Goal: Transaction & Acquisition: Purchase product/service

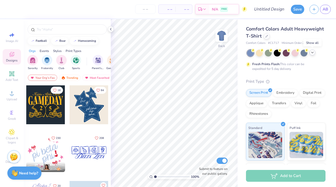
click at [312, 53] on icon at bounding box center [313, 52] width 4 height 4
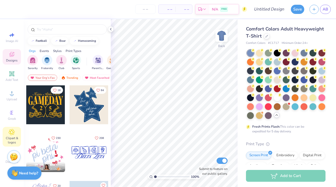
click at [12, 132] on icon at bounding box center [12, 132] width 3 height 3
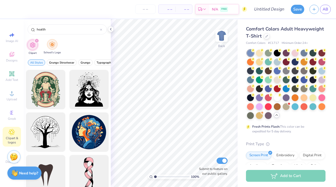
type input "health"
click at [54, 47] on img "filter for School's Logo" at bounding box center [52, 45] width 6 height 6
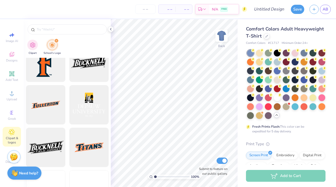
scroll to position [1416, 0]
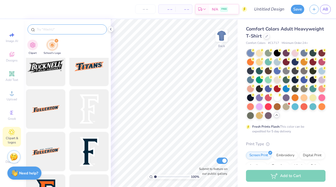
click at [64, 30] on input "text" at bounding box center [69, 29] width 67 height 5
type input "pitt"
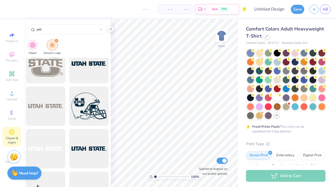
scroll to position [2532, 0]
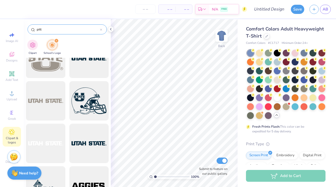
click at [102, 29] on icon at bounding box center [101, 30] width 2 height 2
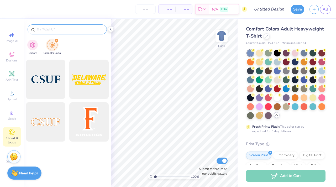
click at [56, 41] on icon "filter for School's Logo" at bounding box center [56, 41] width 2 height 2
click at [33, 45] on img "filter for Clipart" at bounding box center [33, 45] width 6 height 6
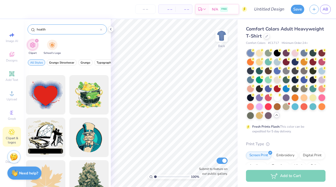
scroll to position [1160, 0]
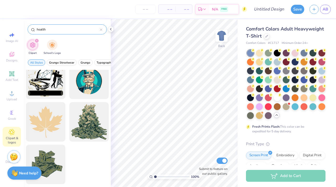
click at [60, 30] on input "health" at bounding box center [68, 29] width 64 height 5
type input "h"
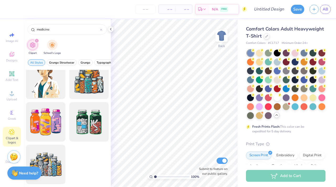
scroll to position [0, 0]
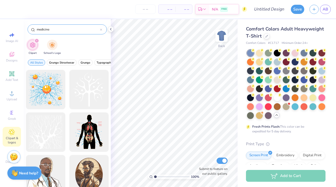
type input "medicine"
click at [102, 29] on div "medicine" at bounding box center [67, 29] width 79 height 10
click at [101, 29] on icon at bounding box center [101, 30] width 2 height 2
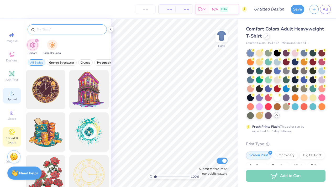
click at [15, 97] on span "Upload" at bounding box center [12, 99] width 11 height 4
click at [13, 96] on icon at bounding box center [12, 93] width 6 height 6
click at [11, 95] on icon at bounding box center [12, 93] width 4 height 4
click at [14, 94] on icon at bounding box center [12, 93] width 6 height 6
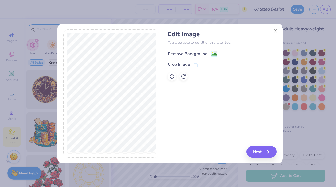
click at [212, 53] on image at bounding box center [215, 54] width 6 height 6
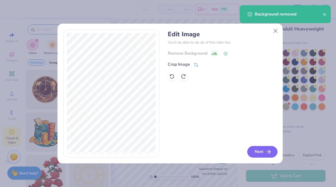
click at [261, 153] on button "Next" at bounding box center [263, 152] width 30 height 12
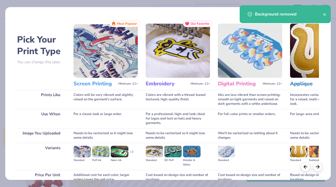
scroll to position [49, 0]
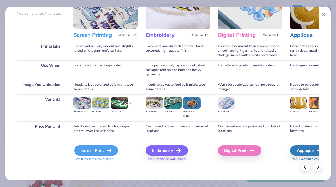
click at [100, 152] on div "Screen Print" at bounding box center [96, 150] width 44 height 11
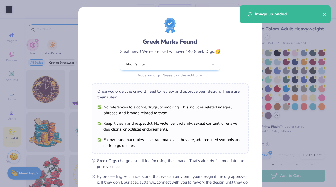
scroll to position [59, 0]
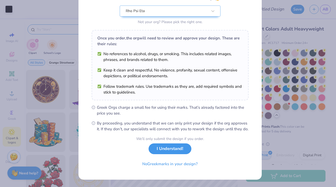
click at [166, 149] on button "I Understand!" at bounding box center [170, 149] width 43 height 11
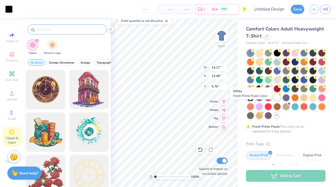
click at [274, 101] on div at bounding box center [277, 97] width 7 height 7
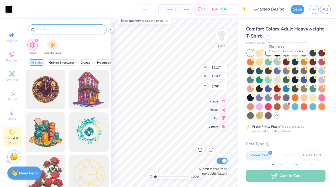
click at [281, 62] on div at bounding box center [277, 61] width 7 height 7
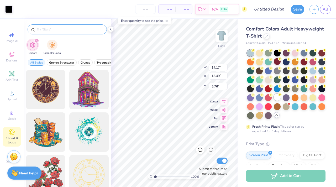
click at [274, 101] on div at bounding box center [277, 97] width 7 height 7
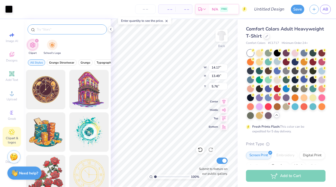
click at [301, 83] on div at bounding box center [304, 79] width 7 height 7
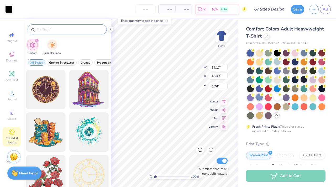
click at [263, 96] on div at bounding box center [259, 97] width 7 height 7
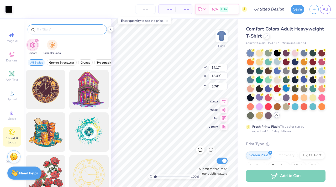
click at [283, 92] on div at bounding box center [286, 88] width 7 height 7
click at [292, 110] on div at bounding box center [295, 106] width 7 height 7
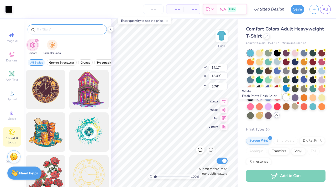
click at [283, 101] on div at bounding box center [286, 97] width 7 height 7
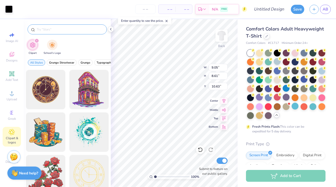
type input "9.05"
type input "8.61"
type input "10.63"
click at [11, 4] on div "Art colors" at bounding box center [6, 9] width 13 height 18
click at [11, 6] on div at bounding box center [8, 8] width 7 height 7
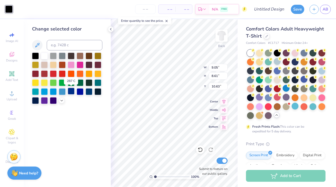
click at [71, 93] on div at bounding box center [71, 91] width 7 height 7
click at [60, 92] on div at bounding box center [62, 91] width 7 height 7
click at [71, 66] on div at bounding box center [71, 64] width 7 height 7
click at [61, 103] on div at bounding box center [62, 100] width 6 height 6
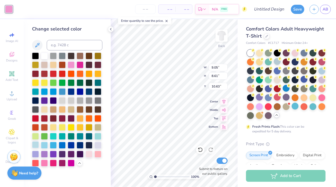
click at [37, 145] on div at bounding box center [35, 144] width 7 height 7
click at [88, 145] on div at bounding box center [89, 144] width 7 height 7
click at [319, 74] on div at bounding box center [322, 70] width 7 height 7
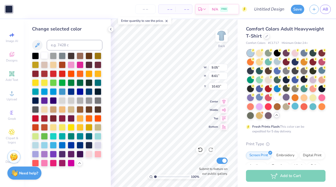
click at [45, 57] on div at bounding box center [44, 55] width 7 height 7
click at [301, 83] on div at bounding box center [304, 79] width 7 height 7
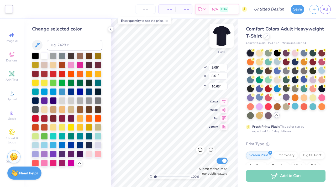
click at [224, 36] on img at bounding box center [221, 35] width 21 height 21
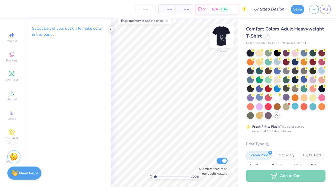
click at [221, 35] on img at bounding box center [221, 35] width 21 height 21
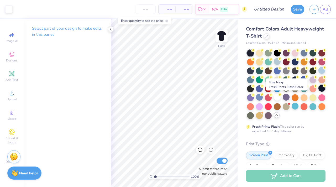
click at [319, 92] on div at bounding box center [322, 88] width 7 height 7
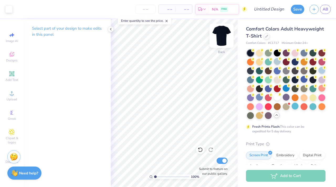
click at [225, 35] on img at bounding box center [221, 35] width 21 height 21
type input "2.33"
type input "2.21"
type input "2.10"
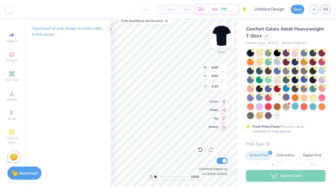
type input "8.83"
type input "1.3"
click at [156, 175] on input "range" at bounding box center [171, 177] width 35 height 5
type input "3.00"
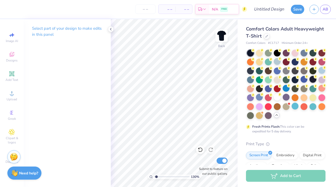
click at [310, 83] on div at bounding box center [313, 79] width 7 height 7
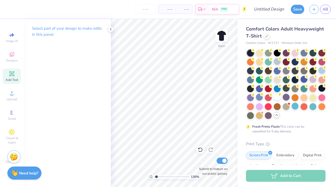
click at [11, 72] on icon at bounding box center [12, 74] width 4 height 4
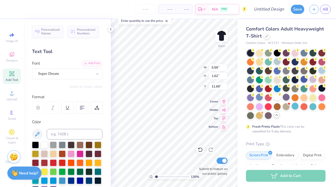
scroll to position [4, 1]
type textarea "Rho Psi Eta"
click at [70, 71] on div "Super Dream" at bounding box center [65, 74] width 55 height 8
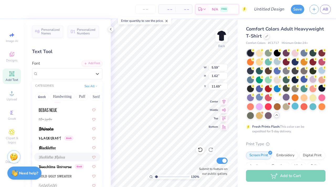
scroll to position [264, 0]
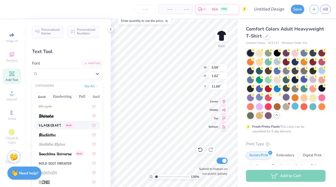
click at [70, 126] on span "Greek" at bounding box center [68, 125] width 9 height 5
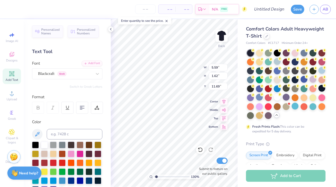
scroll to position [4, 0]
click at [65, 74] on div "Blackcraft Greek" at bounding box center [65, 74] width 55 height 8
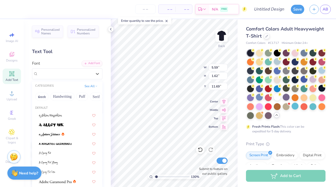
click at [65, 59] on div "Personalized Names Personalized Numbers Text Tool Add Font Font option Blackcra…" at bounding box center [67, 103] width 87 height 168
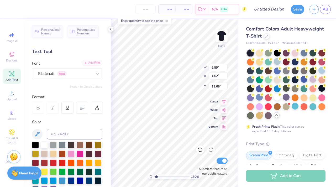
click at [95, 60] on div "Add Font" at bounding box center [92, 63] width 21 height 6
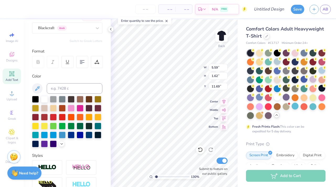
scroll to position [0, 0]
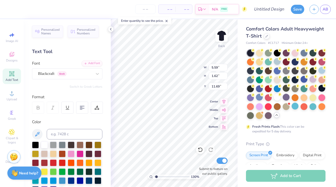
click at [87, 82] on div "Personalized Names Personalized Numbers Text Tool Add Font Font Blackcraft Gree…" at bounding box center [67, 103] width 87 height 168
click at [88, 84] on div "Personalized Names Personalized Numbers Text Tool Add Font Font Blackcraft Gree…" at bounding box center [67, 103] width 87 height 168
click at [86, 74] on div "Blackcraft Greek" at bounding box center [65, 74] width 55 height 8
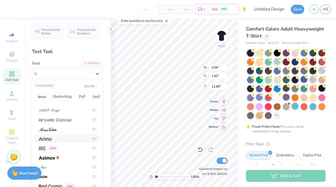
scroll to position [147, 0]
click at [67, 144] on div "Greek" at bounding box center [67, 147] width 66 height 9
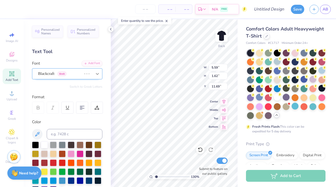
scroll to position [4, 1]
click at [8, 114] on div "Greek" at bounding box center [12, 116] width 18 height 16
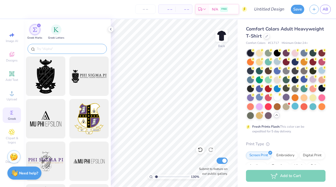
click at [48, 51] on input "text" at bounding box center [69, 48] width 67 height 5
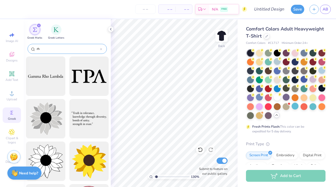
type input "r"
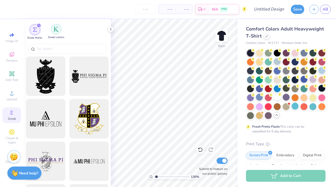
click at [55, 28] on img "filter for Greek Letters" at bounding box center [56, 29] width 5 height 5
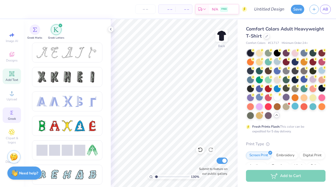
click at [12, 79] on span "Add Text" at bounding box center [12, 80] width 13 height 4
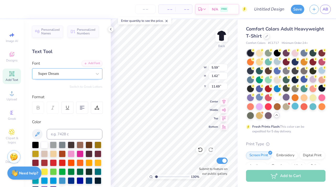
click at [86, 74] on div "Super Dream" at bounding box center [65, 74] width 55 height 8
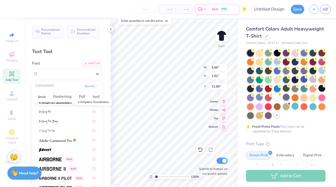
scroll to position [43, 0]
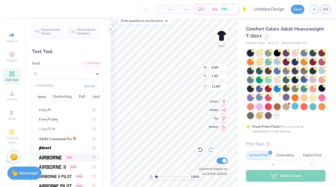
click at [69, 156] on span "Greek" at bounding box center [69, 157] width 9 height 5
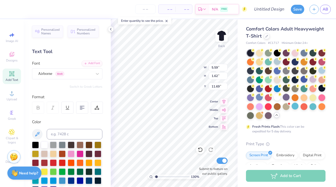
type input "5.35"
type input "1.69"
type input "11.65"
click at [84, 85] on button "Switch to Greek Letters" at bounding box center [86, 87] width 33 height 4
type input "5.33"
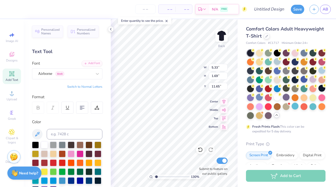
scroll to position [4, 1]
type textarea "Τ"
type textarea "Π"
type textarea "ο"
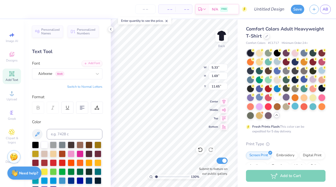
type textarea "Ρ"
type textarea "ρ"
type textarea "θ"
type textarea "ω"
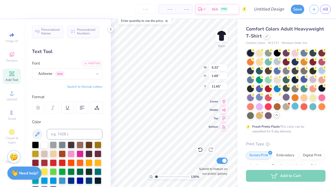
type textarea "ε"
type textarea "ρ"
type textarea "τ"
type textarea "ψ"
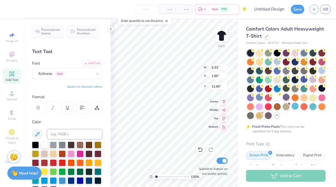
type textarea "ρ"
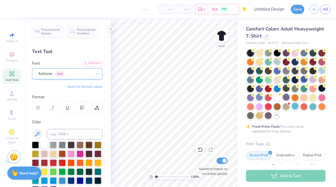
click at [75, 70] on div "Airborne Greek" at bounding box center [65, 74] width 55 height 8
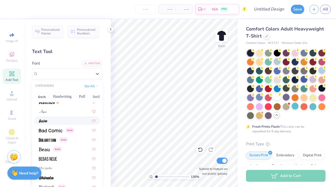
scroll to position [203, 0]
click at [57, 149] on span "Greek" at bounding box center [57, 149] width 9 height 5
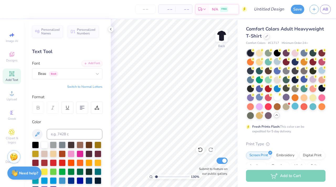
click at [11, 79] on span "Add Text" at bounding box center [12, 80] width 13 height 4
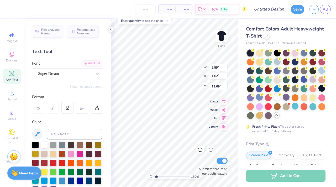
scroll to position [4, 1]
type textarea "T"
click at [87, 78] on div "Super Dream" at bounding box center [67, 73] width 70 height 11
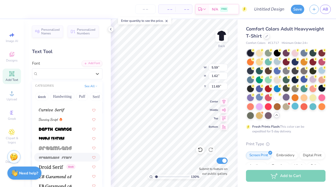
scroll to position [888, 0]
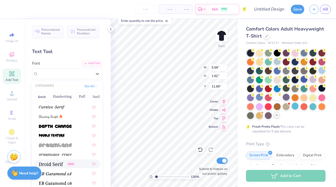
click at [63, 164] on div "Greek" at bounding box center [57, 164] width 37 height 6
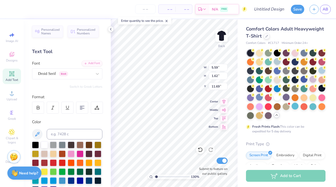
type textarea "r"
type textarea "e"
click at [79, 78] on div "Droid Serif Greek" at bounding box center [67, 73] width 70 height 11
click at [86, 71] on div "Droid Serif Greek" at bounding box center [65, 74] width 54 height 6
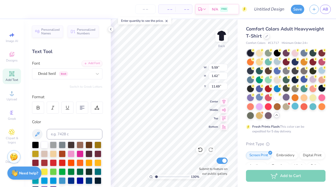
click at [74, 58] on div "Personalized Names Personalized Numbers Text Tool Add Font Font Droid Serif Gre…" at bounding box center [67, 103] width 87 height 168
click at [2, 73] on div "Image AI Designs Add Text Upload Greek Clipart & logos Decorate" at bounding box center [12, 103] width 24 height 168
click at [9, 76] on icon at bounding box center [12, 74] width 6 height 6
click at [95, 72] on icon at bounding box center [97, 73] width 5 height 5
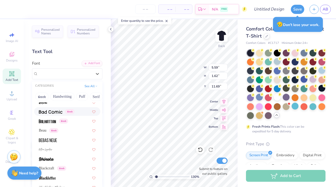
scroll to position [222, 0]
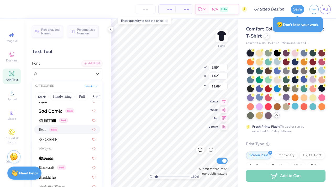
click at [74, 129] on div "Beau Greek" at bounding box center [67, 130] width 57 height 6
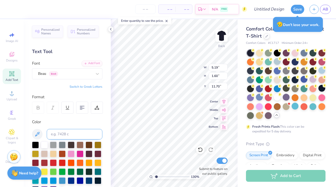
type input "5.19"
type input "1.60"
type input "11.70"
click at [89, 84] on div "Personalized Names Personalized Numbers Text Tool Add Font Font Beau Greek Swit…" at bounding box center [67, 103] width 87 height 168
click at [87, 86] on button "Switch to Greek Letters" at bounding box center [86, 87] width 33 height 4
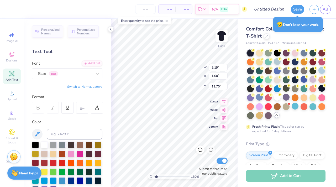
type input "5.05"
type textarea "Τ"
type textarea "ρ"
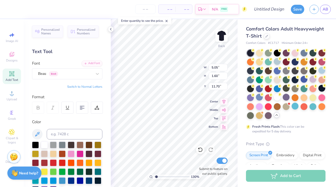
type textarea "ΡΨΗ"
click at [48, 72] on div "Beau Greek" at bounding box center [65, 74] width 55 height 8
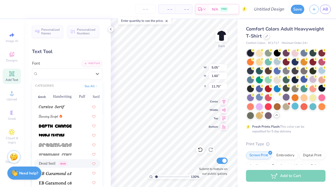
scroll to position [890, 0]
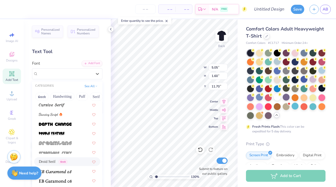
click at [55, 160] on span "Droid Serif" at bounding box center [47, 162] width 17 height 6
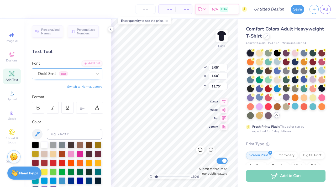
click at [72, 75] on div "Droid Serif Greek" at bounding box center [65, 74] width 55 height 8
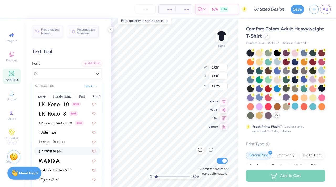
scroll to position [1791, 0]
click at [68, 124] on img at bounding box center [55, 123] width 33 height 4
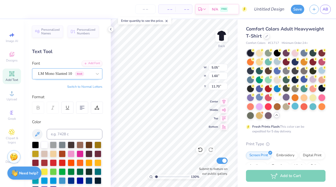
click at [57, 72] on div "LM Mono Slanted 10 Greek" at bounding box center [65, 74] width 55 height 8
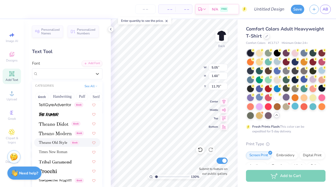
scroll to position [2698, 0]
click at [68, 125] on img at bounding box center [54, 124] width 30 height 4
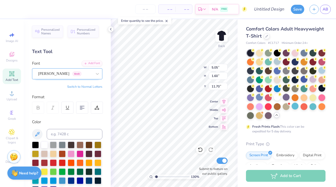
click at [61, 73] on div "Theano Didot Greek" at bounding box center [65, 74] width 55 height 8
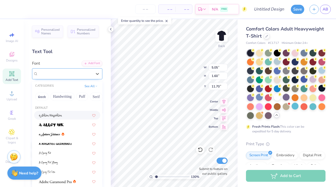
click at [61, 72] on span "Theano Didot" at bounding box center [53, 74] width 31 height 6
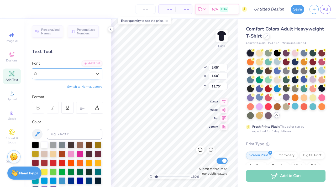
click at [57, 78] on div "Theano Didot Greek" at bounding box center [65, 74] width 55 height 8
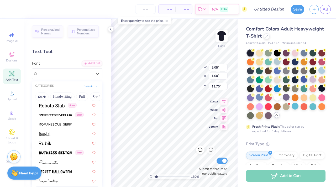
scroll to position [2428, 0]
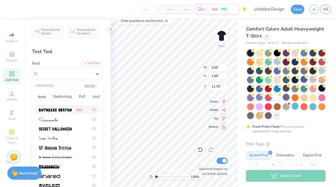
click at [90, 83] on button "See All" at bounding box center [91, 85] width 16 height 5
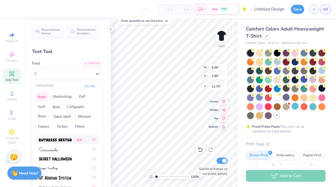
click at [43, 97] on button "Greek" at bounding box center [41, 97] width 13 height 8
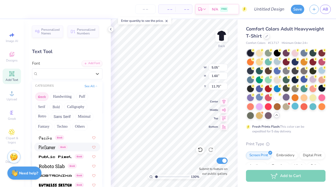
scroll to position [313, 0]
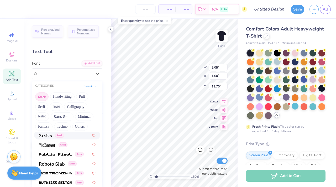
click at [48, 135] on img at bounding box center [45, 136] width 13 height 4
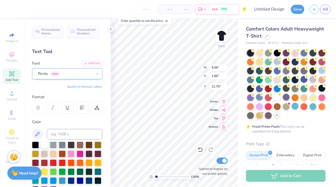
click at [78, 74] on div "Pecita Greek" at bounding box center [65, 74] width 55 height 8
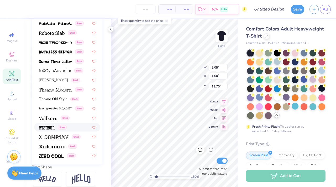
scroll to position [99, 0]
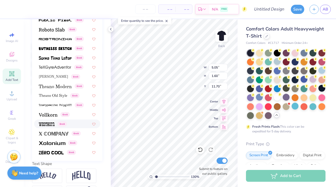
click at [49, 123] on img at bounding box center [47, 124] width 16 height 4
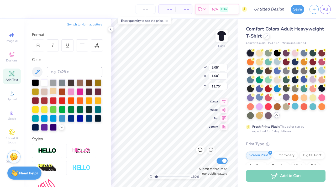
scroll to position [38, 0]
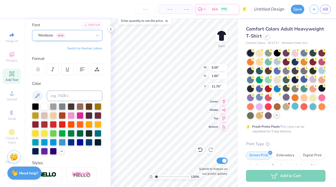
click at [59, 36] on div "Westhorn Greek" at bounding box center [65, 35] width 55 height 8
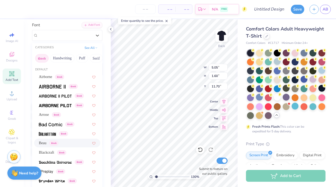
scroll to position [2, 0]
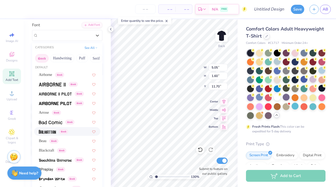
click at [53, 130] on img at bounding box center [47, 132] width 17 height 4
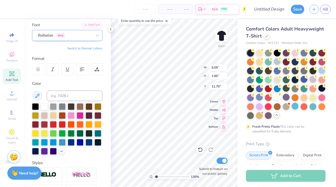
click at [58, 36] on div "Balhattan Greek" at bounding box center [65, 35] width 55 height 8
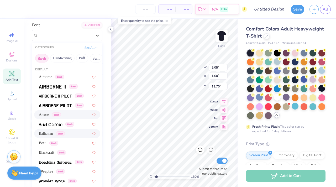
click at [45, 117] on span "Arrose" at bounding box center [44, 115] width 10 height 6
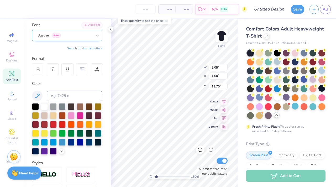
click at [69, 38] on div "Arrose Greek" at bounding box center [65, 35] width 55 height 8
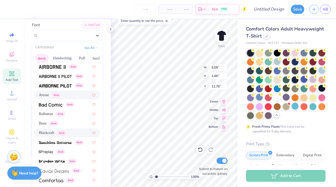
scroll to position [20, 0]
click at [67, 141] on img at bounding box center [55, 143] width 33 height 4
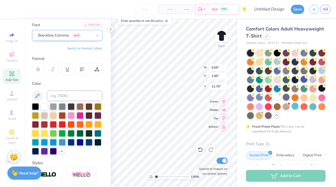
click at [69, 35] on div "Boecklins Universe Greek" at bounding box center [65, 35] width 55 height 8
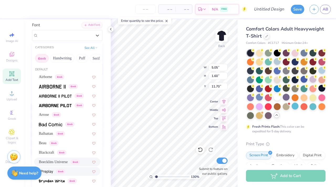
click at [69, 171] on div "Greek" at bounding box center [67, 172] width 57 height 6
click at [64, 35] on div "Boecklins Universe Greek" at bounding box center [60, 35] width 45 height 8
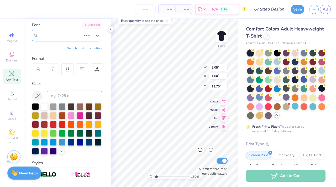
click at [64, 35] on span "Boecklins Universe" at bounding box center [53, 35] width 31 height 6
click at [69, 37] on div "BPreplay Greek" at bounding box center [65, 35] width 55 height 8
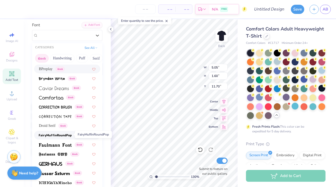
scroll to position [103, 0]
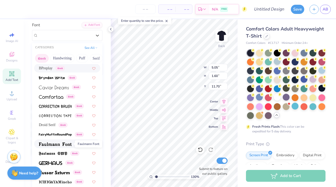
click at [57, 143] on img at bounding box center [55, 144] width 33 height 4
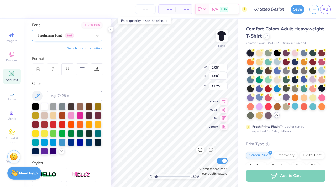
click at [57, 35] on div "Faulmann Font Greek" at bounding box center [65, 35] width 55 height 8
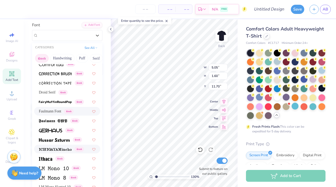
scroll to position [137, 0]
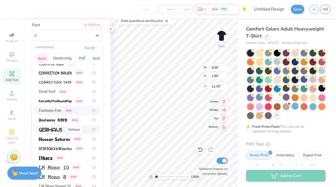
click at [60, 132] on span at bounding box center [50, 130] width 23 height 6
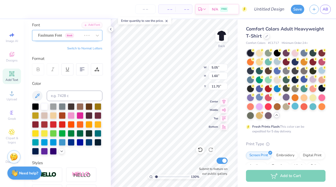
click at [52, 36] on div "Faulmann Font Greek" at bounding box center [60, 35] width 45 height 8
click at [55, 32] on div "Gerhaus Greek" at bounding box center [65, 35] width 55 height 8
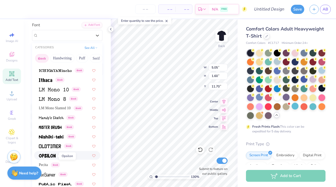
scroll to position [215, 0]
click at [53, 157] on img at bounding box center [47, 156] width 17 height 4
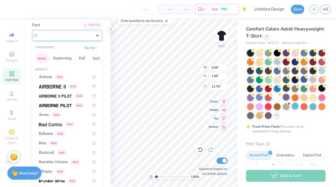
click at [54, 34] on div "Opsilon Greek" at bounding box center [65, 35] width 55 height 8
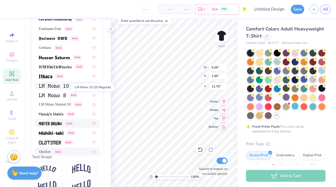
scroll to position [148, 0]
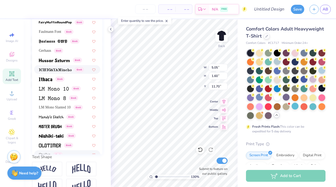
click at [53, 68] on img at bounding box center [55, 70] width 33 height 4
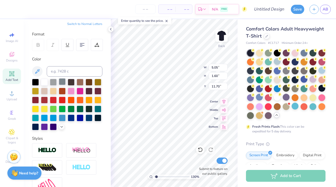
scroll to position [38, 0]
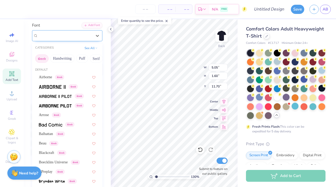
click at [57, 38] on div "ICHIGAYAMincho Greek" at bounding box center [65, 36] width 55 height 8
click at [59, 86] on img at bounding box center [52, 87] width 27 height 4
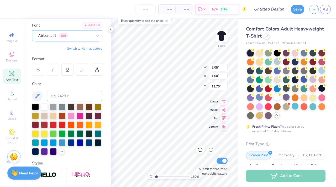
click at [68, 35] on div "Airborne II Greek" at bounding box center [65, 36] width 55 height 8
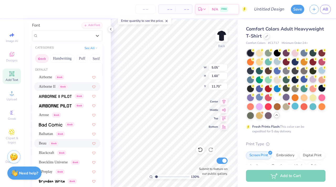
click at [48, 145] on div "Beau Greek" at bounding box center [48, 144] width 19 height 6
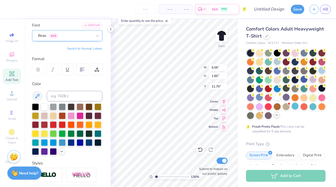
click at [72, 35] on div "Beau Greek" at bounding box center [65, 36] width 55 height 8
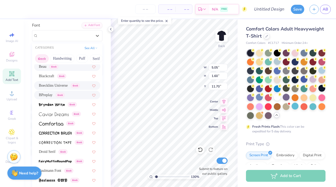
scroll to position [111, 0]
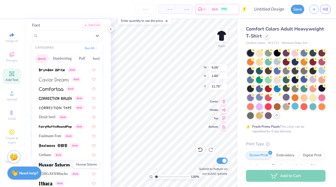
click at [69, 165] on img at bounding box center [54, 165] width 31 height 4
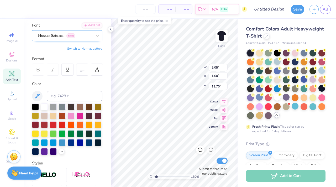
click at [70, 37] on div "Hussar Szturm Greek" at bounding box center [65, 36] width 55 height 8
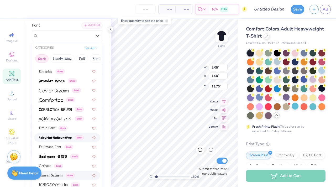
scroll to position [105, 0]
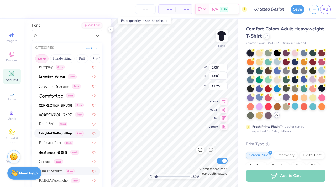
click at [71, 134] on img at bounding box center [55, 134] width 33 height 4
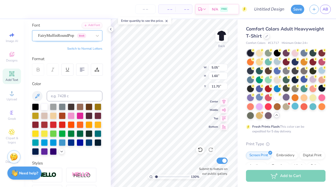
click at [61, 37] on div "FairyMuffinRoundPop Greek" at bounding box center [65, 36] width 55 height 8
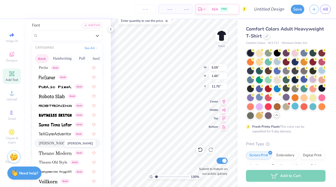
scroll to position [318, 0]
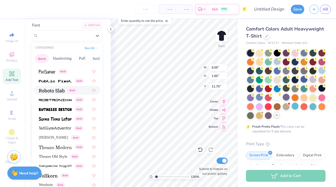
click at [59, 91] on img at bounding box center [52, 91] width 26 height 4
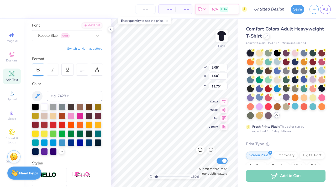
click at [41, 72] on div at bounding box center [38, 70] width 12 height 12
click at [78, 46] on div "Personalized Names Personalized Numbers Text Tool Add Font Font Roboto Slab Gre…" at bounding box center [67, 103] width 87 height 168
click at [80, 48] on button "Switch to Normal Letters" at bounding box center [84, 49] width 35 height 4
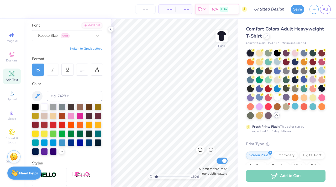
click at [11, 79] on span "Add Text" at bounding box center [12, 80] width 13 height 4
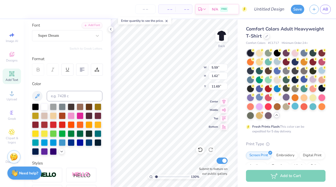
type textarea "T"
type textarea "Rho Psi Eta"
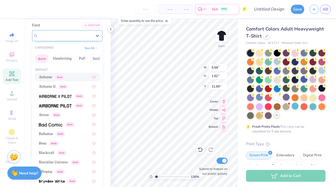
click at [79, 35] on div "Super Dream" at bounding box center [65, 36] width 55 height 8
click at [95, 47] on icon at bounding box center [96, 47] width 3 height 3
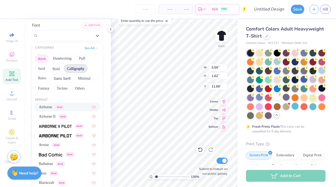
click at [69, 65] on button "Calligraphy" at bounding box center [75, 68] width 23 height 8
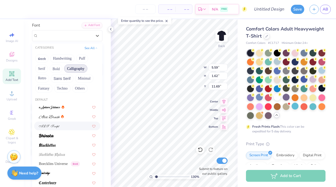
click at [67, 124] on div at bounding box center [67, 126] width 57 height 6
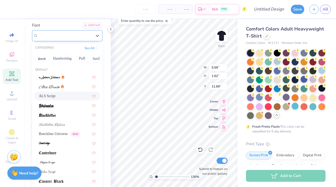
click at [79, 34] on div "ALS Script" at bounding box center [65, 36] width 55 height 8
click at [66, 88] on div at bounding box center [67, 87] width 57 height 6
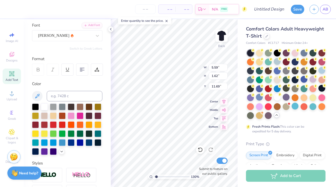
click at [69, 42] on div "Personalized Names Personalized Numbers Text Tool Add Font Font Alex Brush Swit…" at bounding box center [67, 103] width 87 height 168
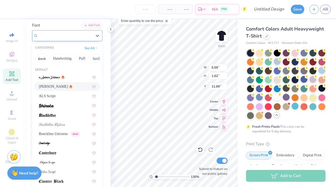
click at [69, 36] on div "Alex Brush" at bounding box center [65, 36] width 55 height 8
click at [55, 75] on span at bounding box center [50, 77] width 22 height 6
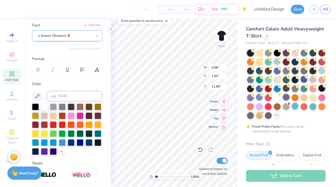
click at [73, 34] on div "a Antara Distance" at bounding box center [65, 36] width 55 height 8
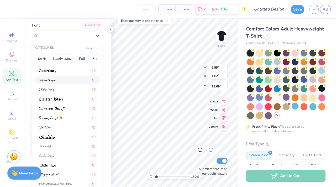
scroll to position [83, 0]
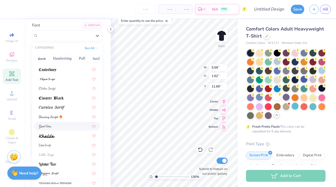
click at [61, 125] on div at bounding box center [67, 127] width 57 height 6
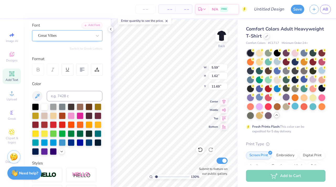
click at [69, 35] on div "Great Vibes" at bounding box center [65, 36] width 55 height 8
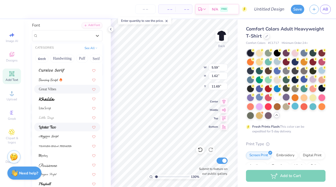
scroll to position [122, 0]
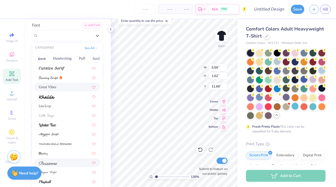
click at [60, 164] on div at bounding box center [67, 163] width 57 height 6
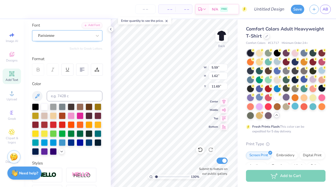
click at [49, 36] on div "Parisienne" at bounding box center [65, 36] width 55 height 8
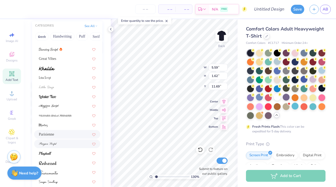
scroll to position [61, 0]
click at [59, 142] on div at bounding box center [67, 143] width 57 height 6
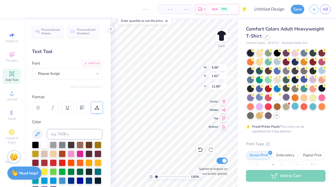
scroll to position [4, 1]
type input "3.00"
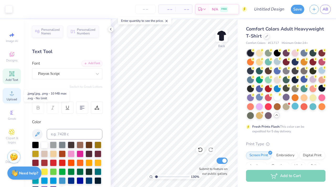
click at [7, 97] on span "Upload" at bounding box center [12, 99] width 11 height 4
click at [10, 94] on icon at bounding box center [12, 93] width 6 height 6
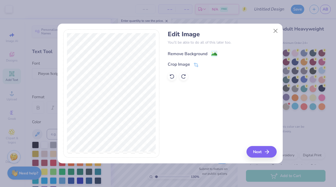
click at [211, 54] on icon at bounding box center [214, 54] width 6 height 6
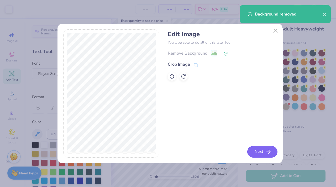
click at [262, 150] on button "Next" at bounding box center [263, 152] width 30 height 12
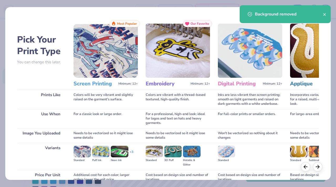
scroll to position [49, 0]
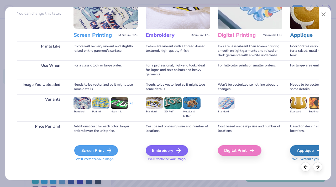
click at [96, 153] on div "Screen Print" at bounding box center [96, 150] width 44 height 11
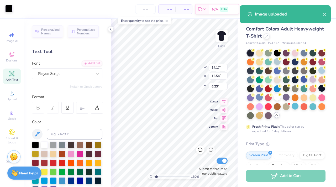
click at [11, 11] on div at bounding box center [8, 8] width 7 height 7
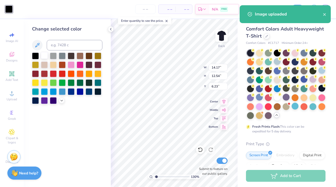
click at [45, 55] on div at bounding box center [44, 55] width 7 height 7
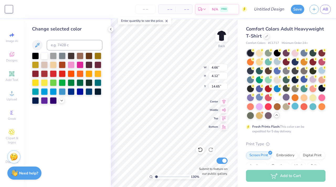
type input "4.66"
type input "4.12"
type input "6.16"
type input "3.23"
type input "2.86"
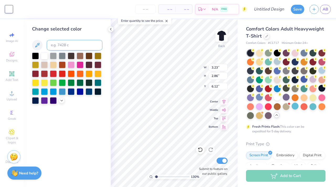
type input "6.33"
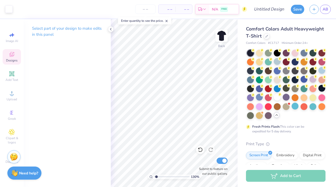
click at [12, 58] on div "Designs" at bounding box center [12, 57] width 18 height 16
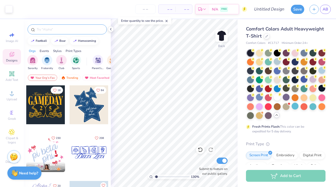
click at [60, 29] on input "text" at bounding box center [69, 29] width 67 height 5
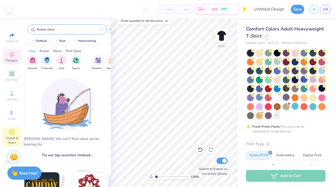
type input "flower circle"
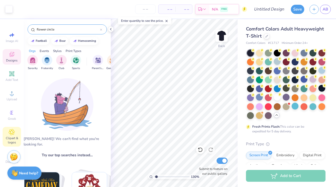
click at [9, 132] on icon at bounding box center [12, 132] width 6 height 6
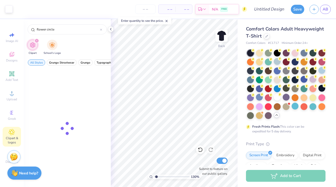
type input "flower circle"
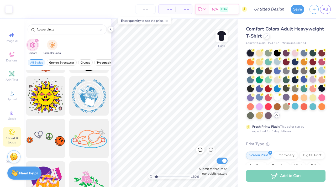
scroll to position [292, 0]
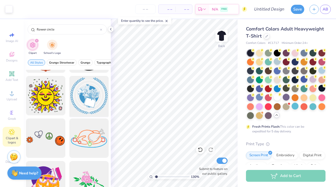
click at [78, 98] on div at bounding box center [88, 95] width 43 height 43
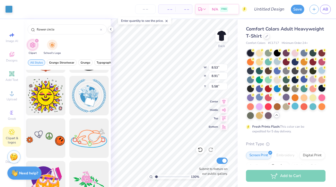
type input "8.53"
type input "8.91"
type input "5.58"
click at [7, 9] on div at bounding box center [8, 8] width 7 height 7
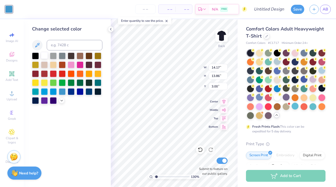
click at [44, 55] on div at bounding box center [44, 55] width 7 height 7
type input "11.77"
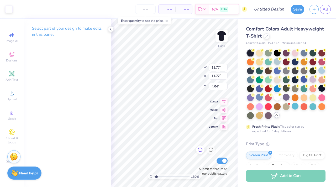
click at [199, 150] on icon at bounding box center [200, 149] width 5 height 5
type input "3.97"
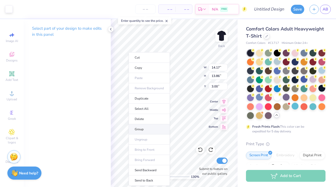
click at [143, 129] on li "Group" at bounding box center [149, 129] width 41 height 10
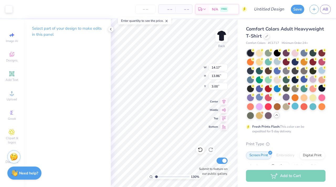
type input "4.60"
type input "4.50"
type input "8.29"
type input "3.23"
type input "2.86"
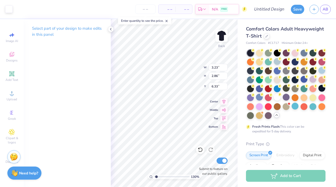
type input "9.33"
drag, startPoint x: 156, startPoint y: 177, endPoint x: 163, endPoint y: 177, distance: 7.1
type input "3.24"
click at [163, 177] on input "range" at bounding box center [171, 177] width 35 height 5
type input "0.83"
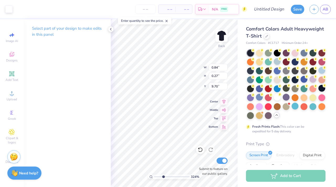
type input "0.48"
type input "9.38"
type input "4.60"
type input "4.50"
type input "5.07"
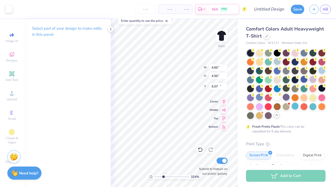
type input "0.75"
type input "0.72"
type input "10.48"
type input "6.10"
type input "2.99"
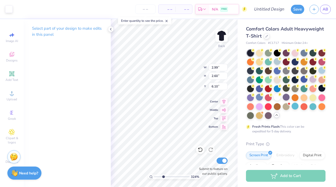
type input "2.60"
type input "6.17"
click at [201, 151] on icon at bounding box center [200, 149] width 5 height 5
type input "9.33"
click at [201, 149] on icon at bounding box center [200, 149] width 5 height 5
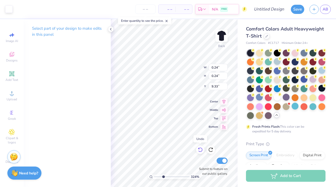
click at [200, 148] on icon at bounding box center [200, 149] width 5 height 5
click at [200, 150] on icon at bounding box center [200, 149] width 5 height 5
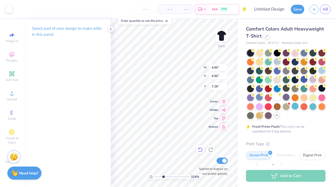
type input "8.29"
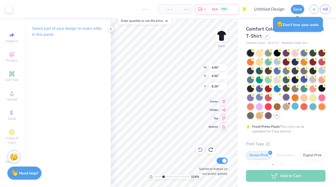
type input "3.22"
type input "3.15"
type input "9.64"
drag, startPoint x: 163, startPoint y: 175, endPoint x: 157, endPoint y: 175, distance: 6.3
type input "1.46"
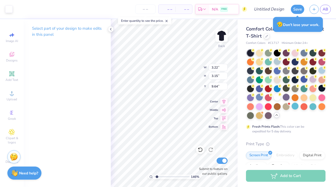
click at [157, 175] on input "range" at bounding box center [171, 177] width 35 height 5
type input "2.40"
type input "2.34"
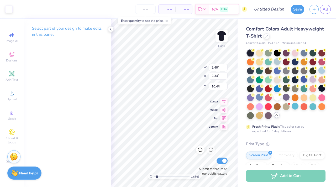
type input "5.54"
type input "3.03"
type input "2.97"
type input "5.52"
type input "5.56"
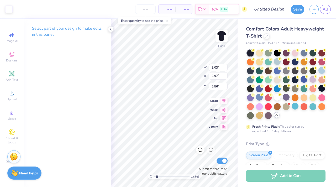
type input "5.65"
type input "2.71"
type input "2.65"
drag, startPoint x: 157, startPoint y: 177, endPoint x: 167, endPoint y: 177, distance: 9.7
click at [167, 177] on input "range" at bounding box center [171, 177] width 35 height 5
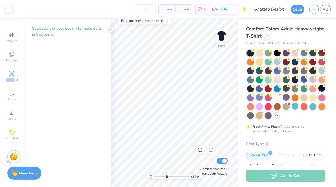
drag, startPoint x: 13, startPoint y: 78, endPoint x: 42, endPoint y: 61, distance: 33.8
click at [13, 78] on span "Add Text" at bounding box center [12, 80] width 13 height 4
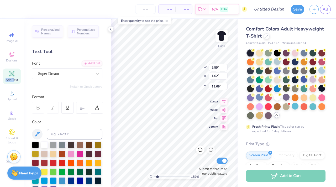
drag, startPoint x: 166, startPoint y: 177, endPoint x: 157, endPoint y: 177, distance: 8.4
type input "1.59"
click at [157, 177] on input "range" at bounding box center [171, 177] width 35 height 5
click at [85, 73] on div "Super Dream" at bounding box center [65, 74] width 55 height 8
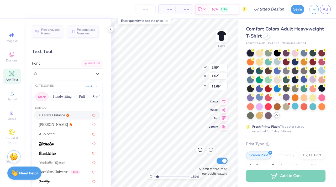
click at [43, 96] on button "Greek" at bounding box center [41, 97] width 13 height 8
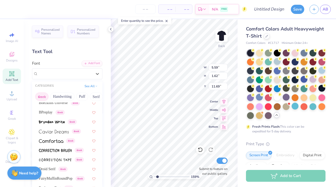
scroll to position [98, 0]
click at [52, 110] on span "BPreplay" at bounding box center [46, 112] width 14 height 6
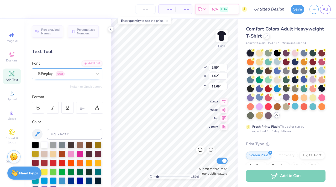
click at [52, 76] on div "BPreplay Greek" at bounding box center [65, 74] width 55 height 8
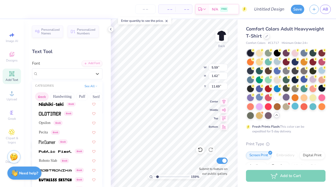
scroll to position [286, 0]
click at [48, 132] on span "Pecita" at bounding box center [43, 132] width 9 height 6
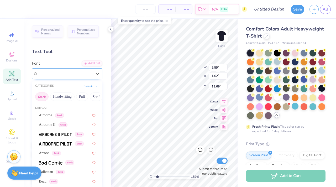
click at [58, 76] on div "Pecita Greek" at bounding box center [65, 74] width 55 height 8
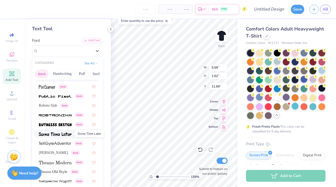
scroll to position [23, 0]
click at [54, 159] on div "Greek" at bounding box center [67, 162] width 66 height 9
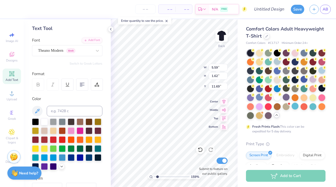
type textarea "T"
type textarea "e"
type input "0.88"
type input "1.05"
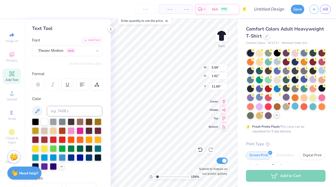
type input "11.97"
click at [80, 64] on button "Switch to Greek Letters" at bounding box center [86, 64] width 33 height 4
type textarea "ΡΨΗ"
type input "2.57"
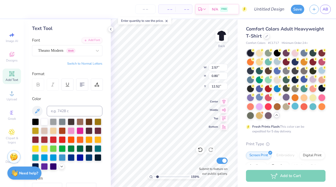
type input "0.80"
type input "8.54"
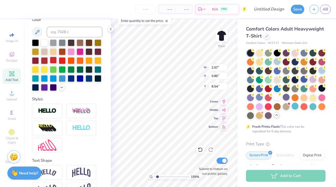
scroll to position [127, 0]
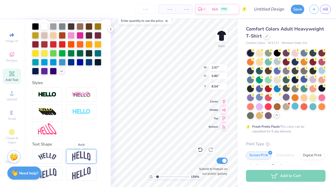
click at [81, 160] on img at bounding box center [81, 156] width 18 height 10
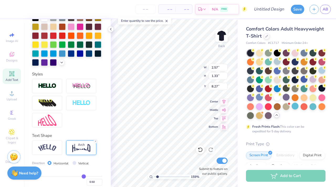
type input "1.33"
type input "8.27"
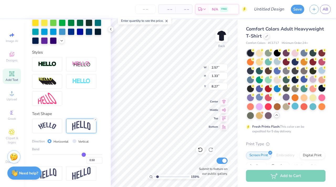
type input "0.51"
type input "0.5"
type input "0.50"
type input "0.48"
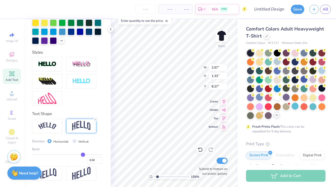
type input "0.48"
type input "0.44"
type input "0.42"
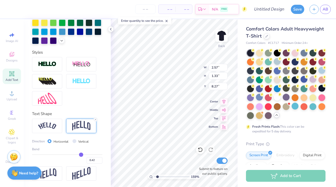
type input "0.4"
type input "0.40"
type input "0.38"
type input "0.36"
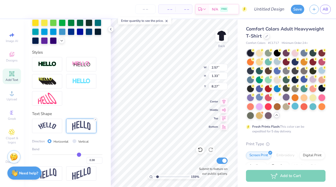
type input "0.36"
type input "0.35"
type input "0.33"
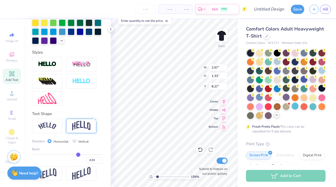
type input "0.31"
type input "0.29"
type input "0.27"
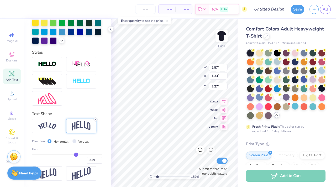
type input "0.27"
type input "0.24"
type input "0.22"
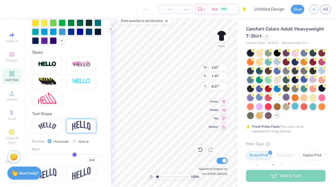
type input "0.2"
type input "0.20"
type input "0.17"
type input "0.14"
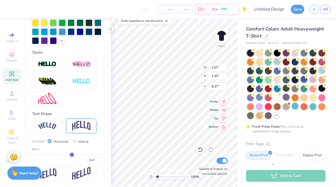
type input "0.14"
type input "0.12"
type input "0.09"
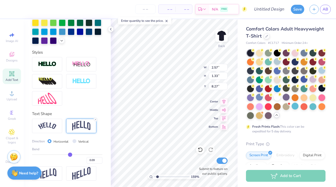
type input "0.07"
type input "0.04"
type input "0.02"
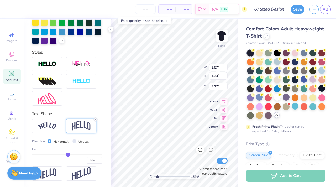
type input "0.02"
type input "-0.01"
type input "-0.04"
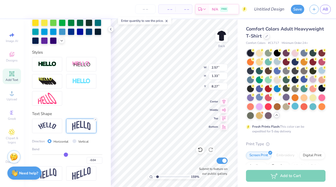
type input "-0.06"
type input "-0.08"
type input "-0.11"
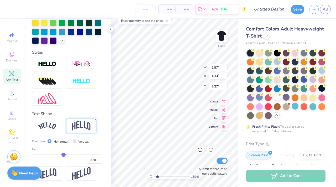
type input "-0.11"
type input "-0.13"
type input "-0.16"
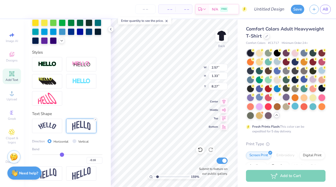
type input "-0.18"
type input "-0.2"
type input "-0.20"
type input "-0.22"
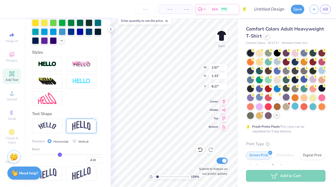
type input "-0.22"
type input "-0.24"
type input "-0.25"
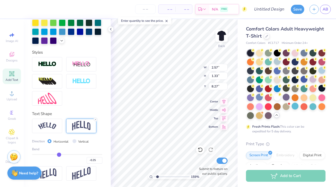
type input "-0.26"
type input "-0.27"
type input "-0.28"
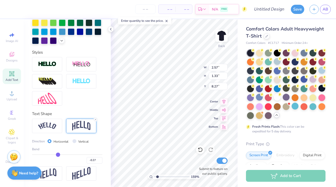
type input "-0.28"
type input "-0.29"
type input "-0.3"
type input "-0.30"
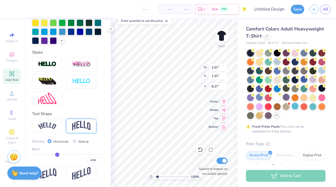
type input "-0.31"
type input "-0.32"
type input "-0.33"
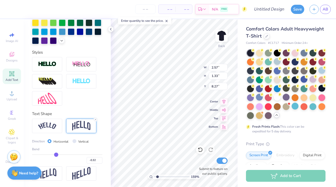
type input "-0.33"
drag, startPoint x: 81, startPoint y: 154, endPoint x: 53, endPoint y: 159, distance: 29.0
click at [53, 155] on input "range" at bounding box center [67, 154] width 70 height 1
drag, startPoint x: 158, startPoint y: 175, endPoint x: 155, endPoint y: 175, distance: 3.4
click at [155, 175] on input "range" at bounding box center [171, 177] width 35 height 5
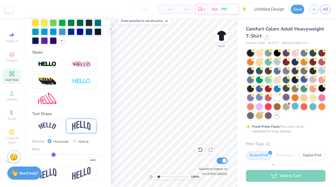
drag, startPoint x: 155, startPoint y: 177, endPoint x: 159, endPoint y: 177, distance: 3.4
click at [159, 177] on input "range" at bounding box center [171, 177] width 35 height 5
drag, startPoint x: 158, startPoint y: 177, endPoint x: 154, endPoint y: 177, distance: 3.9
click at [154, 177] on input "range" at bounding box center [171, 177] width 35 height 5
click at [15, 35] on div "Image AI" at bounding box center [12, 38] width 18 height 16
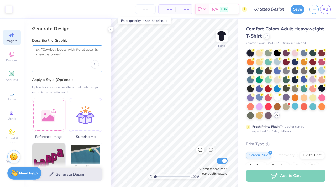
click at [61, 56] on textarea at bounding box center [67, 53] width 64 height 13
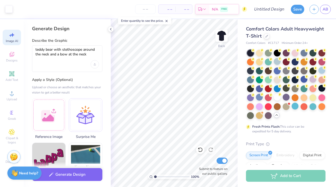
click at [34, 49] on div "teddy bear with stethoscope around the neck and a bow at the neck" at bounding box center [67, 58] width 70 height 27
click at [35, 49] on div "teddy bear with stethoscope around the neck and a bow at the neck" at bounding box center [67, 58] width 70 height 27
click at [35, 50] on div "teddy bear with stethoscope around the neck and a bow at the neck" at bounding box center [67, 58] width 70 height 27
click at [37, 50] on textarea "teddy bear with stethoscope around the neck and a bow at the neck" at bounding box center [67, 53] width 64 height 13
click at [36, 50] on textarea "teddy bear with stethoscope around the neck and a bow at the neck" at bounding box center [67, 53] width 64 height 13
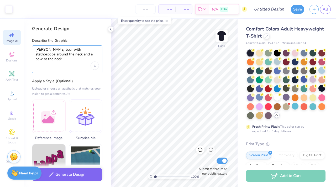
click at [75, 50] on textarea "brown teddy bear with stethoscope around the neck and a bow at the neck" at bounding box center [67, 54] width 64 height 14
click at [74, 50] on textarea "brown teddy bear with stethoscope around the neck and a bow at the neck" at bounding box center [67, 54] width 64 height 14
click at [35, 60] on textarea "brown teddy bear with white stethoscope around the neck and a bow at the neck" at bounding box center [67, 54] width 64 height 14
click at [83, 50] on textarea "brown teddy bear with white stethoscope around the neck and a pink bow at the n…" at bounding box center [67, 54] width 64 height 14
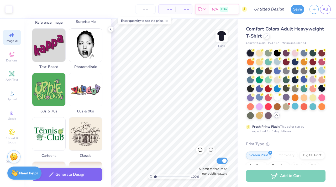
scroll to position [116, 0]
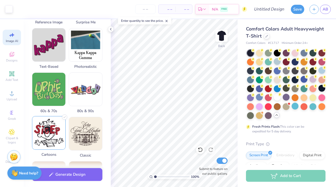
click at [58, 137] on img at bounding box center [48, 132] width 33 height 33
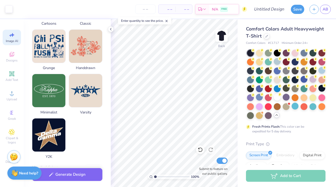
scroll to position [263, 0]
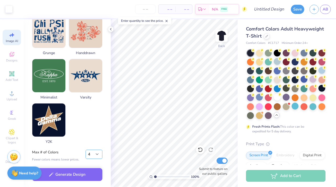
click at [93, 155] on select "1 2 3 4 5 6 7 8" at bounding box center [94, 154] width 17 height 9
click at [86, 150] on select "1 2 3 4 5 6 7 8" at bounding box center [94, 154] width 17 height 9
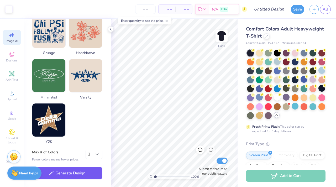
click at [79, 171] on button "Generate Design" at bounding box center [67, 173] width 70 height 13
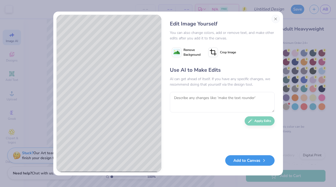
click at [244, 162] on button "Add to Canvas" at bounding box center [250, 160] width 49 height 11
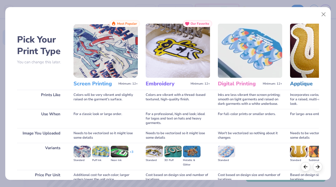
scroll to position [49, 0]
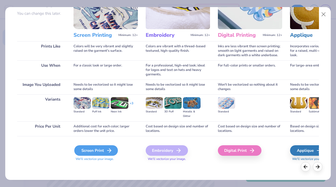
click at [105, 151] on div "Screen Print" at bounding box center [96, 150] width 44 height 11
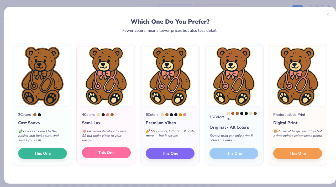
click at [96, 153] on button "This One" at bounding box center [106, 152] width 49 height 11
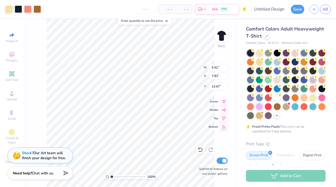
type input "5.52"
type input "7.83"
type input "10.71"
type input "18.27"
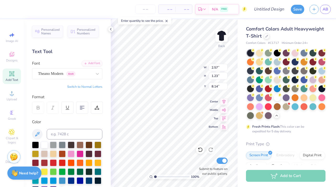
type input "21.60"
type input "5.52"
type input "7.83"
type input "6.47"
type input "10.91"
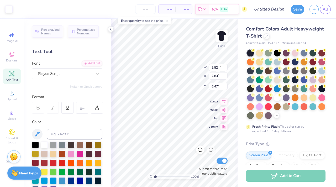
type input "2.12"
type input "3.00"
type textarea "Rho Psi Eta"
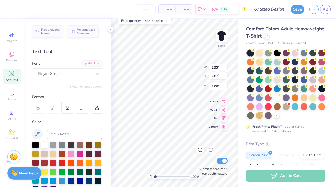
type input "3.00"
type textarea "Rho Psi Eta"
click at [78, 71] on div "Pinyon Script" at bounding box center [65, 74] width 55 height 8
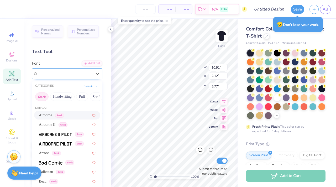
click at [71, 74] on div "Pinyon Script" at bounding box center [65, 74] width 54 height 6
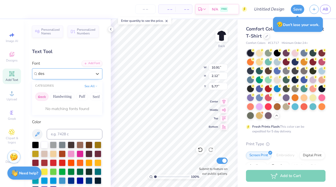
click at [42, 96] on button "Greek" at bounding box center [41, 97] width 13 height 8
click at [86, 85] on button "See All" at bounding box center [91, 85] width 16 height 5
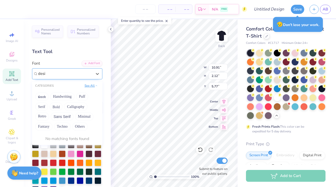
click at [86, 85] on button "See All" at bounding box center [91, 85] width 16 height 5
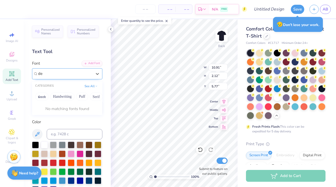
type input "d"
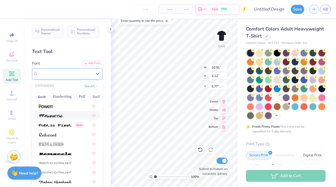
scroll to position [2291, 0]
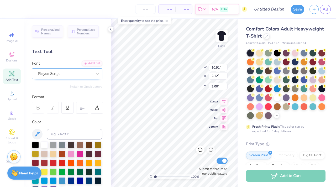
type input "3.00"
type input "3.79"
type input "5.37"
type input "4.63"
type input "10.91"
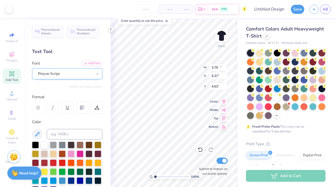
type input "2.12"
type input "3.00"
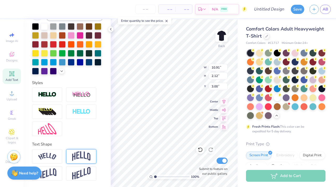
click at [82, 154] on img at bounding box center [81, 156] width 18 height 10
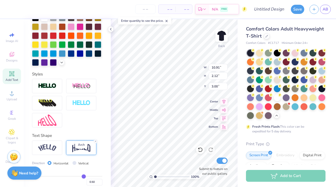
type input "3.74"
type input "2.19"
click at [51, 151] on img at bounding box center [47, 147] width 18 height 7
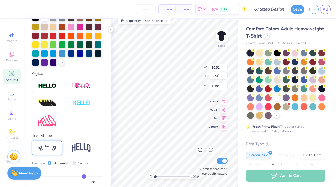
type input "12.19"
type input "3.21"
type input "2.46"
click at [80, 153] on img at bounding box center [81, 148] width 18 height 10
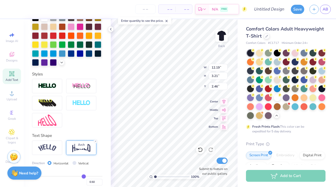
type input "10.91"
type input "3.74"
type input "3.00"
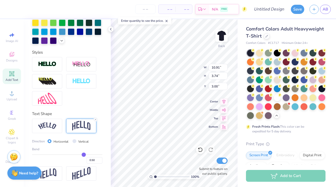
scroll to position [151, 0]
type input "0.48"
type input "0.47"
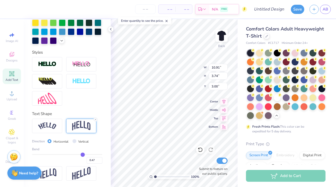
type input "0.44"
type input "0.39"
type input "0.35"
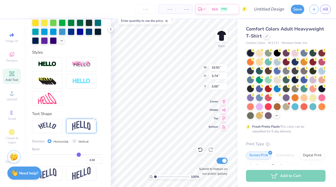
type input "0.35"
type input "0.31"
type input "0.28"
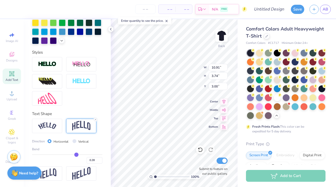
type input "0.26"
type input "0.25"
drag, startPoint x: 80, startPoint y: 161, endPoint x: 73, endPoint y: 161, distance: 7.4
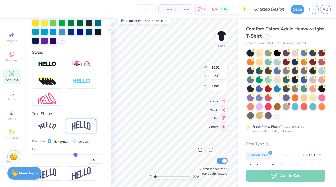
type input "0.25"
click at [73, 155] on input "range" at bounding box center [67, 154] width 70 height 1
type input "2.64"
type input "3.00"
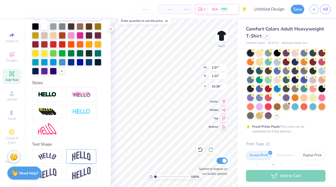
type input "10.36"
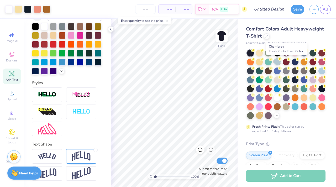
click at [281, 62] on div at bounding box center [277, 61] width 7 height 7
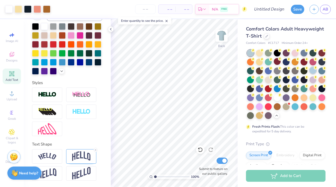
click at [310, 74] on div at bounding box center [313, 70] width 7 height 7
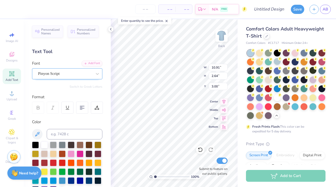
scroll to position [1, 0]
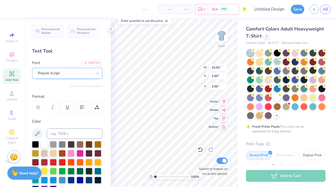
click at [63, 72] on div "Pinyon Script" at bounding box center [65, 73] width 55 height 8
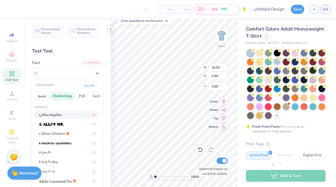
click at [60, 99] on button "Handwriting" at bounding box center [62, 96] width 24 height 8
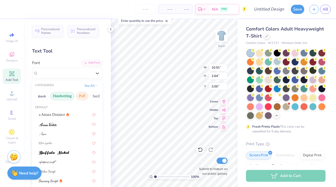
click at [81, 97] on button "Puff" at bounding box center [82, 96] width 12 height 8
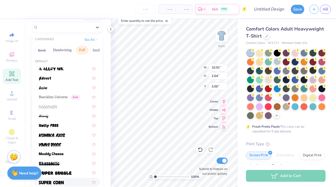
scroll to position [0, 0]
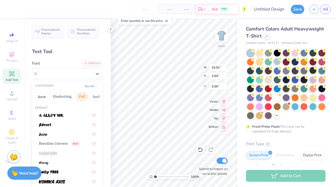
click at [79, 99] on button "Puff" at bounding box center [82, 97] width 12 height 8
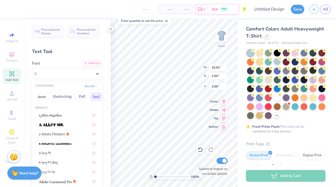
click at [95, 94] on button "Serif" at bounding box center [96, 97] width 13 height 8
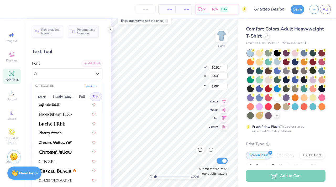
scroll to position [48, 0]
click at [61, 117] on span at bounding box center [55, 114] width 33 height 6
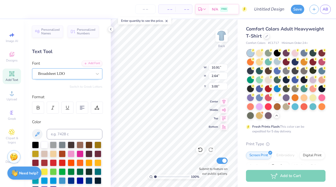
type input "12.55"
type input "2.77"
type input "2.93"
click at [69, 74] on div "Broadsheet LDO" at bounding box center [65, 74] width 55 height 8
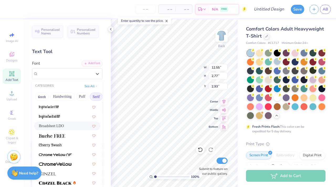
scroll to position [38, 0]
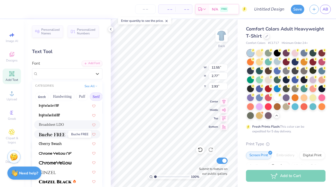
click at [59, 133] on img at bounding box center [52, 135] width 26 height 4
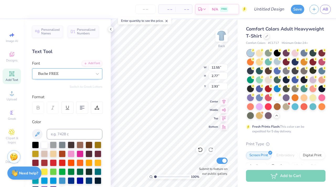
type input "11.89"
type input "2.76"
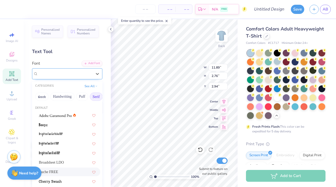
click at [59, 76] on div "Buche FREE" at bounding box center [65, 74] width 55 height 8
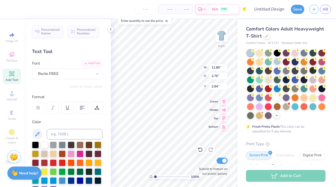
type input "3.00"
type textarea "RHO PSI ETA"
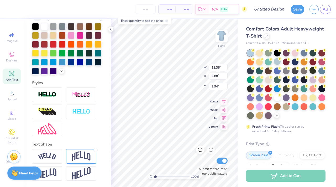
scroll to position [127, 0]
click at [72, 158] on img at bounding box center [81, 156] width 18 height 10
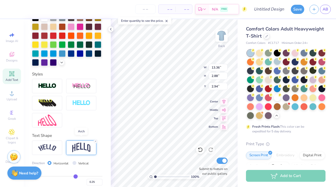
scroll to position [158, 0]
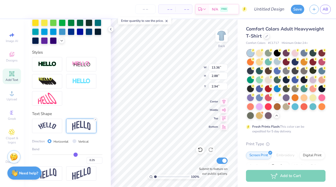
type input "0.23"
type input "0.25"
type input "0.29"
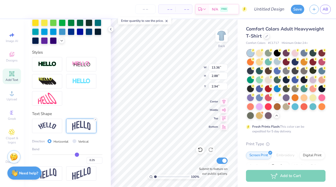
type input "0.29"
type input "0.32"
type input "0.36"
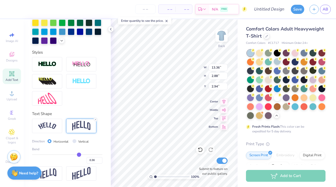
type input "0.38"
type input "0.39"
drag, startPoint x: 72, startPoint y: 154, endPoint x: 77, endPoint y: 154, distance: 5.0
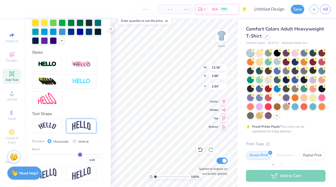
type input "0.39"
click at [77, 154] on input "range" at bounding box center [67, 154] width 70 height 1
type input "3.66"
type input "3.00"
click at [143, 25] on div "Enter quantity to see the price." at bounding box center [145, 21] width 57 height 11
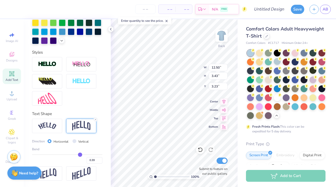
type input "12.50"
type input "3.43"
type input "3.00"
type input "4.27"
type input "4.71"
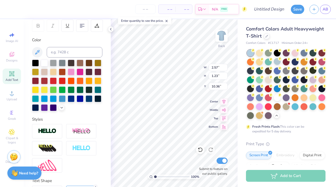
scroll to position [0, 0]
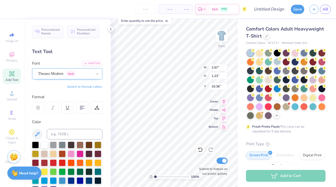
click at [63, 74] on div "Theano Modern Greek" at bounding box center [65, 74] width 55 height 8
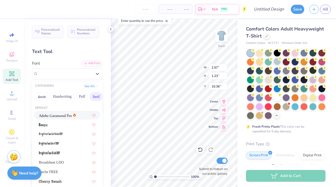
click at [64, 59] on div "Personalized Names Personalized Numbers Text Tool Add Font Font option Adobe Ga…" at bounding box center [67, 103] width 87 height 168
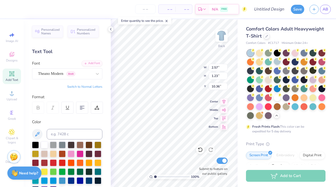
scroll to position [127, 0]
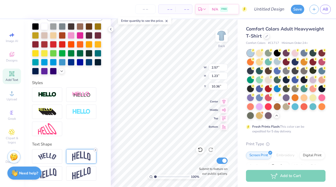
click at [95, 151] on icon at bounding box center [95, 150] width 3 height 3
type input "0.80"
type input "10.57"
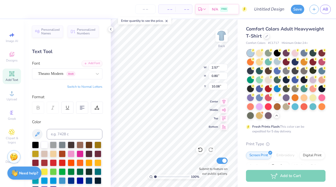
type input "10.08"
type input "10.32"
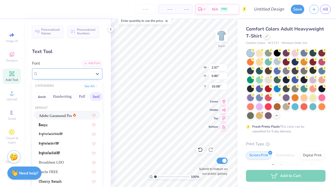
click at [81, 75] on div "Theano Modern Greek" at bounding box center [65, 74] width 55 height 8
click at [42, 97] on button "Greek" at bounding box center [41, 97] width 13 height 8
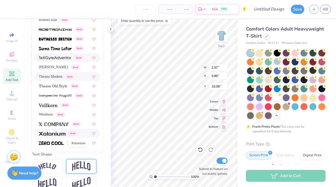
scroll to position [111, 0]
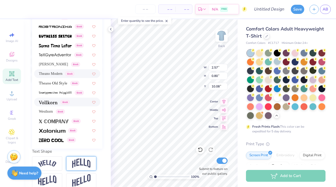
click at [53, 100] on span at bounding box center [48, 102] width 19 height 6
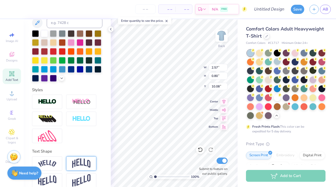
type input "2.18"
type input "0.77"
type input "10.10"
type input "10.34"
click at [6, 9] on div at bounding box center [8, 8] width 7 height 7
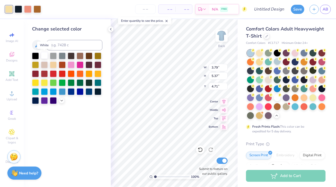
click at [45, 55] on div at bounding box center [44, 55] width 7 height 7
click at [201, 149] on icon at bounding box center [200, 149] width 5 height 5
click at [9, 11] on div at bounding box center [8, 8] width 7 height 7
click at [53, 63] on div at bounding box center [53, 64] width 7 height 7
drag, startPoint x: 155, startPoint y: 177, endPoint x: 164, endPoint y: 176, distance: 9.0
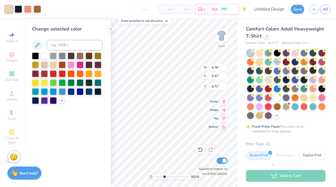
click at [164, 176] on input "range" at bounding box center [171, 177] width 35 height 5
click at [201, 151] on icon at bounding box center [200, 149] width 5 height 5
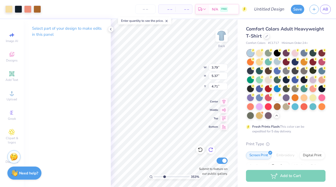
click at [213, 149] on icon at bounding box center [210, 149] width 5 height 5
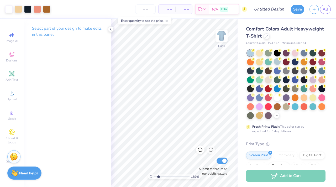
drag, startPoint x: 164, startPoint y: 176, endPoint x: 159, endPoint y: 176, distance: 5.8
click at [159, 176] on input "range" at bounding box center [171, 177] width 35 height 5
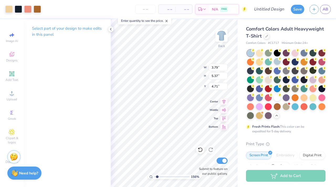
type input "1.26"
click at [156, 176] on input "range" at bounding box center [171, 177] width 35 height 5
type input "12.50"
type input "3.43"
type input "3.00"
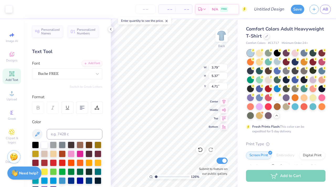
type input "12.50"
type input "3.43"
type input "3.00"
click at [57, 154] on div at bounding box center [53, 153] width 7 height 7
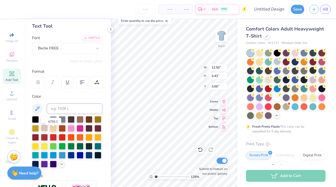
scroll to position [28, 0]
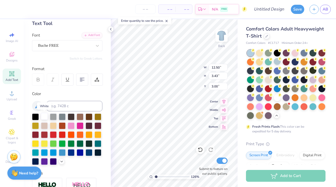
click at [42, 117] on div at bounding box center [44, 116] width 7 height 7
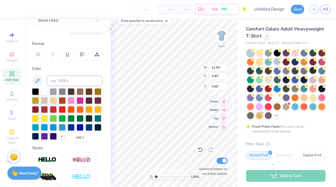
scroll to position [61, 0]
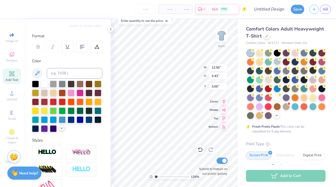
click at [59, 131] on div at bounding box center [62, 128] width 6 height 6
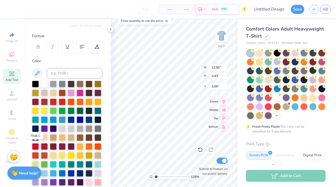
click at [41, 141] on div at bounding box center [44, 137] width 7 height 7
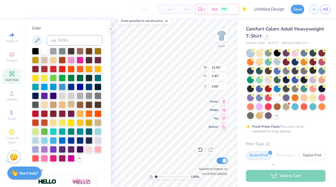
scroll to position [91, 0]
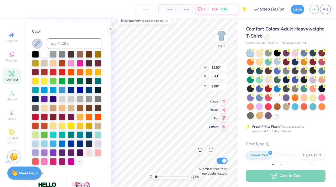
click at [38, 44] on icon at bounding box center [37, 43] width 6 height 6
click at [39, 42] on icon at bounding box center [37, 43] width 4 height 4
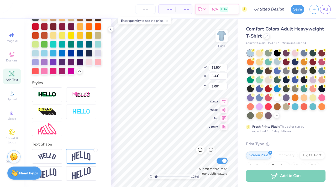
scroll to position [0, 0]
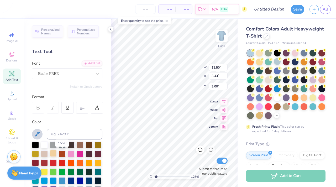
click at [57, 151] on div at bounding box center [53, 153] width 7 height 7
click at [64, 136] on input at bounding box center [75, 134] width 56 height 11
type input "154"
click at [60, 136] on input at bounding box center [75, 134] width 56 height 11
type input "152"
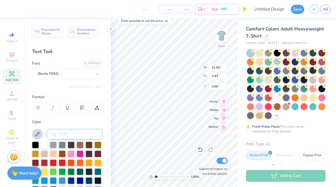
click at [60, 134] on input at bounding box center [75, 134] width 56 height 11
click at [62, 133] on input at bounding box center [75, 134] width 56 height 11
type input "130"
click at [65, 133] on input at bounding box center [75, 134] width 56 height 11
click at [45, 145] on div at bounding box center [44, 144] width 7 height 7
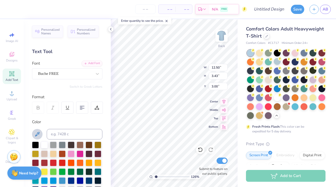
click at [72, 127] on div "Color" at bounding box center [67, 187] width 70 height 137
click at [38, 134] on icon at bounding box center [37, 134] width 6 height 6
type input "3.79"
type input "5.37"
type input "4.71"
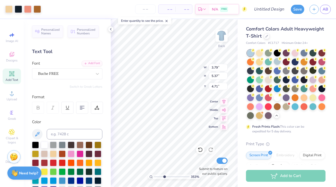
drag, startPoint x: 157, startPoint y: 176, endPoint x: 164, endPoint y: 176, distance: 7.6
type input "3.53"
click at [164, 176] on input "range" at bounding box center [171, 177] width 35 height 5
type input "0.91"
type input "0.99"
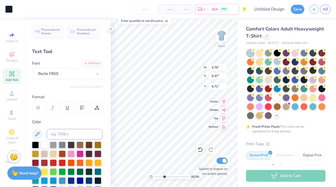
type input "8.86"
click at [7, 8] on div at bounding box center [8, 8] width 7 height 7
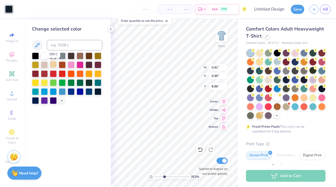
click at [54, 66] on div at bounding box center [53, 64] width 7 height 7
click at [201, 149] on icon at bounding box center [200, 149] width 5 height 5
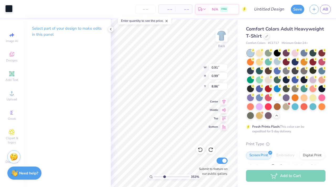
click at [10, 10] on div at bounding box center [8, 8] width 7 height 7
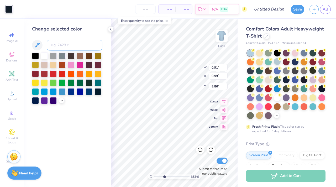
click at [60, 45] on input at bounding box center [75, 45] width 56 height 11
type input "7573"
click at [199, 150] on icon at bounding box center [200, 149] width 5 height 5
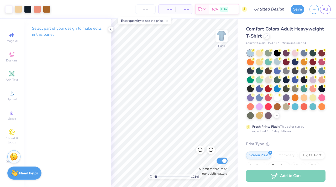
drag, startPoint x: 164, startPoint y: 177, endPoint x: 156, endPoint y: 176, distance: 7.6
click at [156, 176] on input "range" at bounding box center [171, 177] width 35 height 5
type input "1.29"
click at [156, 176] on input "range" at bounding box center [171, 177] width 35 height 5
click at [14, 74] on icon at bounding box center [12, 74] width 6 height 6
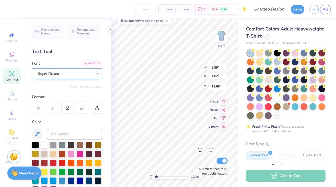
click at [63, 78] on div "Super Dream" at bounding box center [67, 73] width 70 height 11
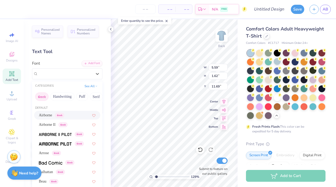
click at [44, 95] on button "Greek" at bounding box center [41, 97] width 13 height 8
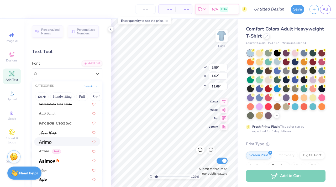
type input "p"
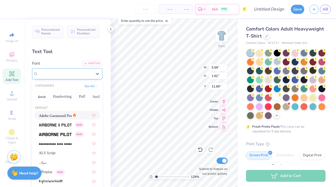
click at [46, 74] on div at bounding box center [65, 74] width 55 height 8
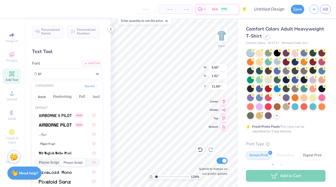
click at [57, 161] on span "Pinyon Script" at bounding box center [49, 163] width 20 height 6
type input "pi"
type input "6.97"
type input "2.04"
type input "11.48"
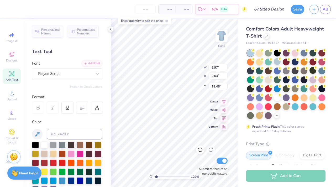
scroll to position [4, 2]
type textarea "established"
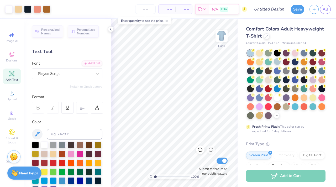
drag, startPoint x: 155, startPoint y: 176, endPoint x: 151, endPoint y: 176, distance: 3.7
type input "1"
click at [154, 176] on input "range" at bounding box center [171, 177] width 35 height 5
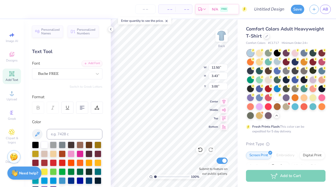
type input "0.85"
click at [200, 157] on div "100 % Back W 3.79 3.79 " H 5.37 5.37 " Y 4.71 4.71 " Center Middle Top Bottom S…" at bounding box center [174, 103] width 127 height 168
type input "0.50"
type input "19.13"
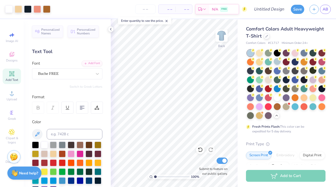
click at [207, 157] on div "100 % Back Submit to feature on our public gallery." at bounding box center [174, 103] width 127 height 168
click at [204, 160] on div "100 % Back Submit to feature on our public gallery." at bounding box center [174, 103] width 127 height 168
click at [200, 163] on div "100 % Back Submit to feature on our public gallery." at bounding box center [174, 103] width 127 height 168
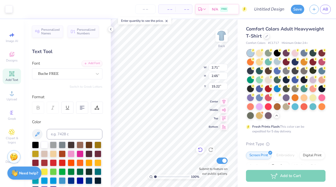
click at [200, 152] on icon at bounding box center [200, 149] width 5 height 5
type input "18.27"
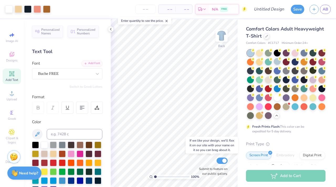
click at [198, 159] on div "100 % Back Submit to feature on our public gallery." at bounding box center [174, 103] width 127 height 168
click at [196, 157] on div "100 % Back Submit to feature on our public gallery." at bounding box center [174, 103] width 127 height 168
drag, startPoint x: 156, startPoint y: 177, endPoint x: 159, endPoint y: 176, distance: 2.8
type input "1.87"
click at [159, 176] on input "range" at bounding box center [171, 177] width 35 height 5
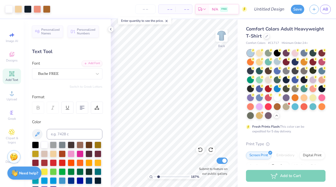
click at [218, 175] on div "187 % Back Submit to feature on our public gallery." at bounding box center [174, 103] width 127 height 168
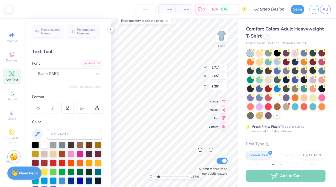
type input "3.00"
click at [158, 177] on input "range" at bounding box center [171, 177] width 35 height 5
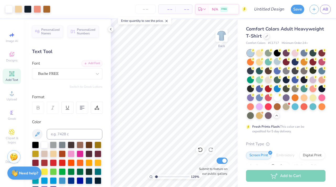
type input "1.29"
click at [156, 177] on input "range" at bounding box center [171, 177] width 35 height 5
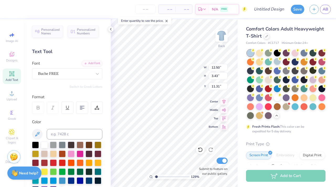
type input "11.31"
type input "5.24"
type input "12.50"
type input "3.43"
type input "3.00"
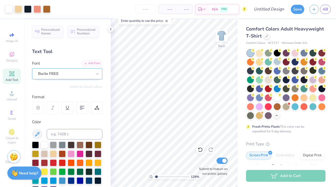
click at [76, 75] on div "Buche FREE" at bounding box center [65, 74] width 55 height 8
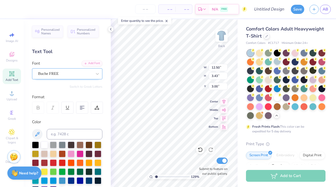
click at [77, 74] on div "Buche FREE" at bounding box center [65, 74] width 55 height 8
click at [69, 80] on div "Personalized Names Personalized Numbers Text Tool Add Font Font Buche FREE Swit…" at bounding box center [67, 103] width 87 height 168
click at [68, 75] on div "Buche FREE" at bounding box center [65, 74] width 55 height 8
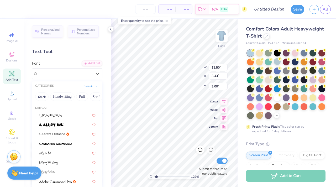
click at [66, 59] on div "Personalized Names Personalized Numbers Text Tool Add Font Font option Buche FR…" at bounding box center [67, 103] width 87 height 168
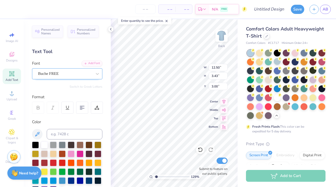
click at [65, 73] on div "Buche FREE" at bounding box center [65, 74] width 55 height 8
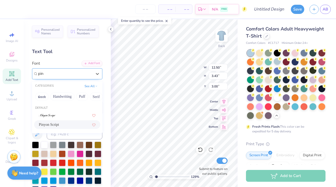
click at [56, 124] on span "Pinyon Script" at bounding box center [49, 125] width 20 height 6
type input "pin"
type input "14.17"
type input "3.60"
type input "2.91"
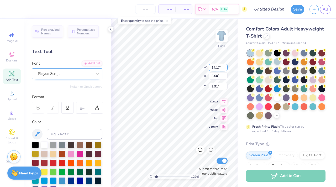
scroll to position [4, 1]
type textarea "Rho Psi Eta"
type input "11.16"
type input "3.30"
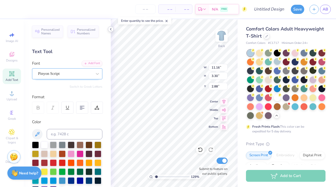
type input "3.00"
type input "8.51"
type input "9.03"
type input "1.83"
type input "11.59"
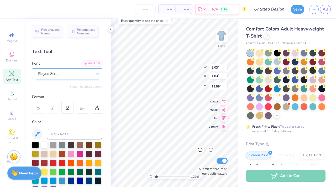
click at [87, 71] on div "Pinyon Script" at bounding box center [65, 74] width 55 height 8
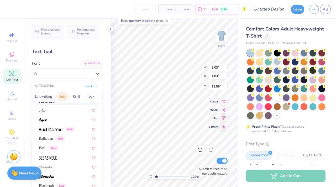
scroll to position [0, 20]
click at [79, 96] on button "Serif" at bounding box center [76, 97] width 13 height 8
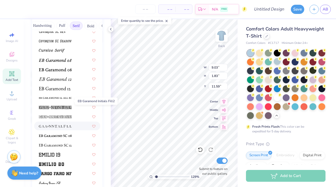
scroll to position [295, 0]
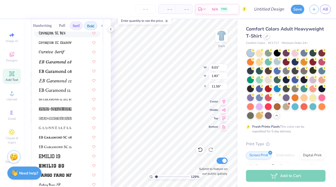
click at [87, 26] on button "Bold" at bounding box center [90, 26] width 13 height 8
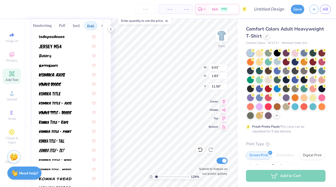
scroll to position [132, 0]
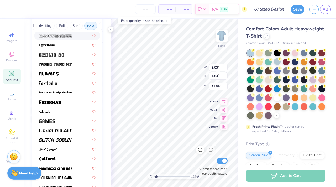
click at [91, 27] on button "Bold" at bounding box center [90, 26] width 13 height 8
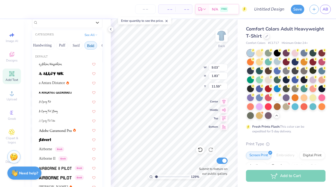
scroll to position [50, 0]
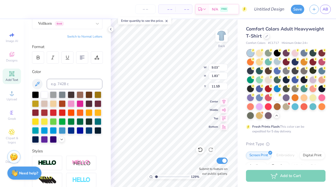
type input "2.18"
type input "0.77"
type input "8.51"
type input "9.03"
type input "1.83"
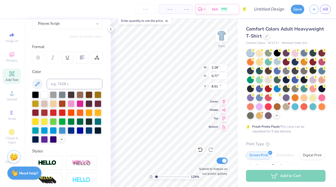
type input "11.59"
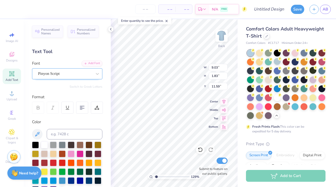
click at [80, 73] on div "Pinyon Script" at bounding box center [65, 74] width 55 height 8
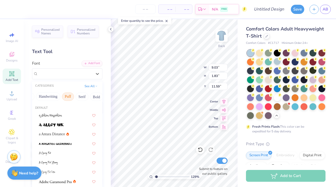
scroll to position [0, 16]
click at [79, 98] on button "Serif" at bounding box center [80, 97] width 13 height 8
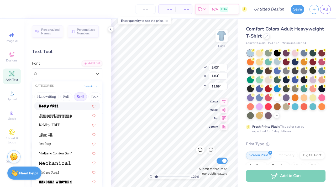
scroll to position [494, 0]
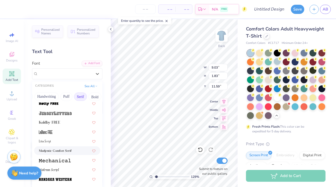
click at [62, 149] on span at bounding box center [55, 151] width 33 height 6
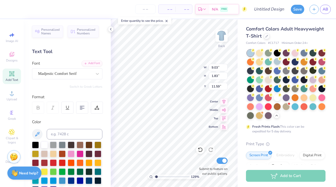
type input "14.17"
type input "2.04"
type input "11.48"
click at [62, 73] on div "Madjestic Comfort Serif" at bounding box center [65, 74] width 55 height 8
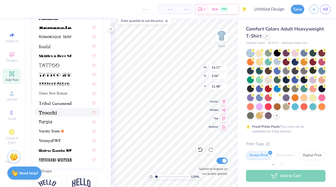
scroll to position [92, 0]
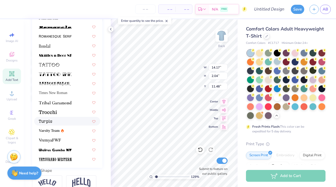
click at [57, 122] on div at bounding box center [67, 122] width 57 height 6
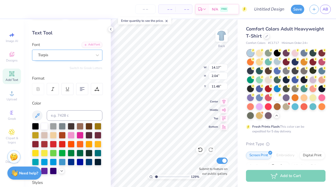
scroll to position [0, 0]
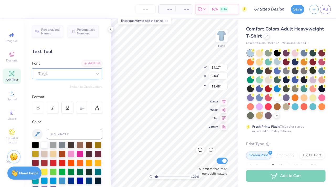
type input "12.48"
type input "1.53"
type input "11.73"
click at [71, 72] on div "Turpis" at bounding box center [65, 74] width 55 height 8
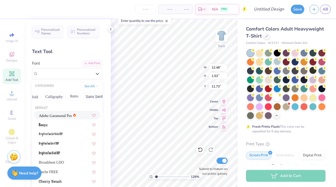
scroll to position [0, 76]
click at [73, 99] on button "Retro" at bounding box center [74, 97] width 14 height 8
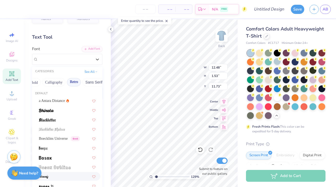
scroll to position [13, 0]
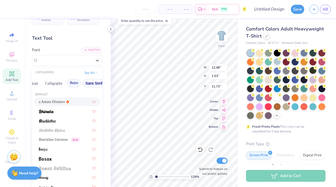
click at [86, 83] on button "Sans Serif" at bounding box center [94, 83] width 23 height 8
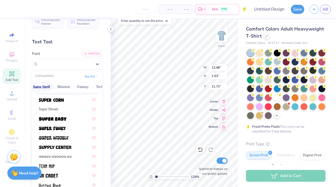
scroll to position [0, 131]
click at [63, 87] on button "Minimal" at bounding box center [61, 87] width 18 height 8
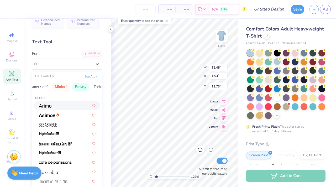
click at [78, 89] on button "Fantasy" at bounding box center [80, 87] width 17 height 8
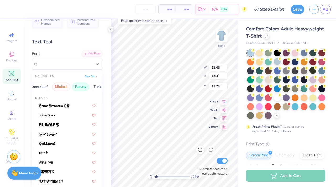
click at [61, 86] on button "Minimal" at bounding box center [61, 87] width 18 height 8
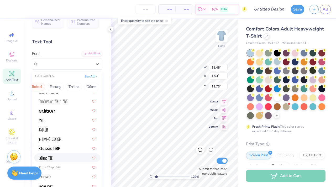
scroll to position [100, 0]
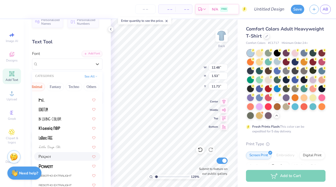
click at [63, 157] on div at bounding box center [67, 157] width 57 height 6
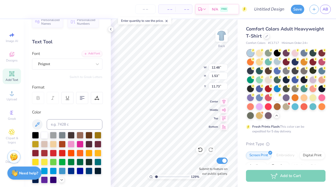
type input "8.45"
type input "1.54"
click at [93, 66] on div at bounding box center [97, 63] width 9 height 9
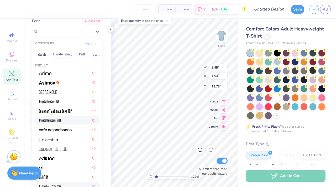
scroll to position [41, 0]
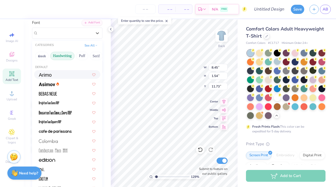
click at [60, 57] on button "Handwriting" at bounding box center [62, 56] width 24 height 8
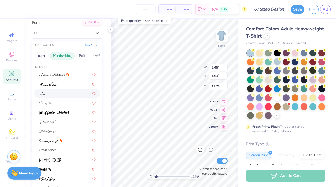
click at [53, 95] on div at bounding box center [67, 94] width 57 height 6
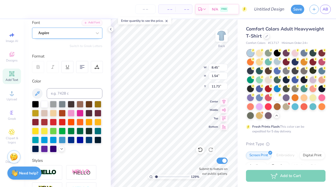
type input "5.58"
type input "1.50"
type input "11.75"
click at [73, 36] on div at bounding box center [65, 32] width 54 height 7
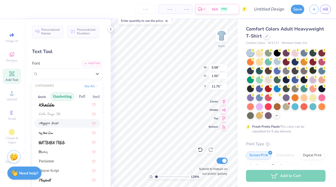
scroll to position [115, 0]
click at [79, 97] on button "Puff" at bounding box center [82, 97] width 12 height 8
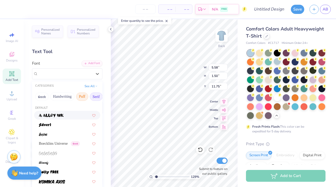
click at [95, 98] on button "Serif" at bounding box center [96, 97] width 13 height 8
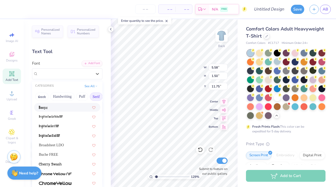
scroll to position [19, 0]
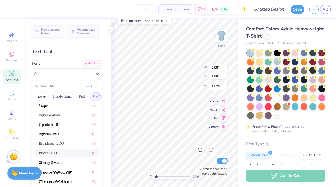
click at [59, 151] on div "Buche FREE" at bounding box center [67, 153] width 57 height 6
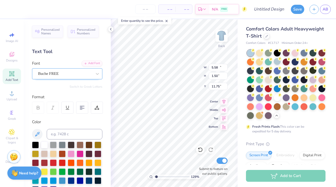
type input "11.09"
type input "1.60"
type input "11.70"
click at [63, 73] on div "Buche FREE" at bounding box center [65, 74] width 55 height 8
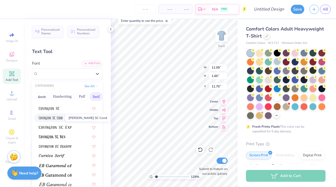
scroll to position [315, 0]
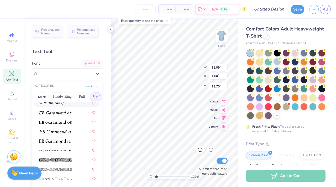
click at [64, 105] on img at bounding box center [52, 103] width 26 height 4
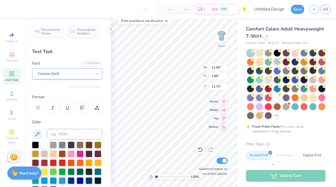
type input "12.14"
type input "1.64"
type input "11.68"
click at [66, 72] on div "Cursive Serif" at bounding box center [65, 74] width 55 height 8
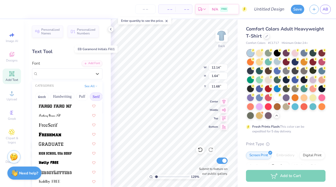
scroll to position [444, 0]
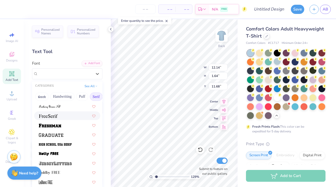
click at [67, 114] on div at bounding box center [67, 116] width 57 height 6
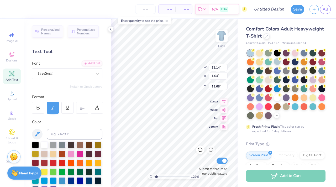
type input "9.06"
type input "1.51"
type input "11.75"
type input "5.61"
type input "0.93"
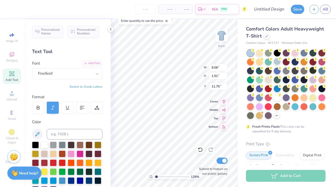
type input "12.32"
type input "3.97"
type input "0.66"
type input "6.58"
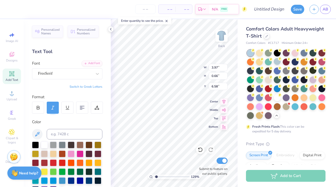
type textarea "est."
type input "6.28"
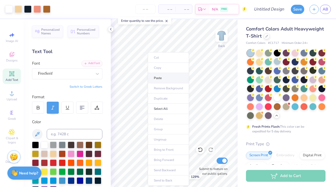
click at [155, 82] on li "Paste" at bounding box center [168, 78] width 41 height 10
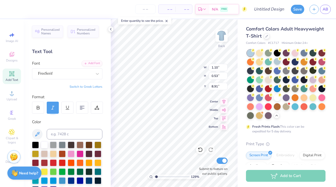
type input "6.28"
type textarea "e"
type textarea "2007"
type input "1.64"
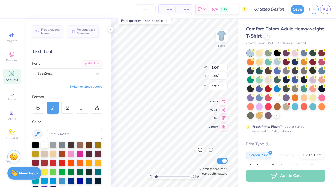
type input "0.55"
type input "6.25"
type input "6.26"
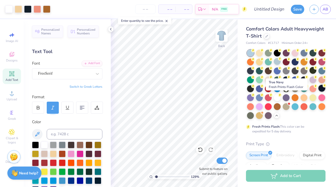
click at [319, 92] on div at bounding box center [322, 88] width 7 height 7
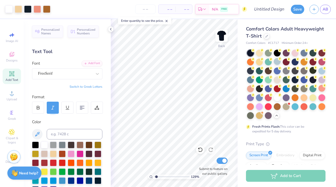
click at [181, 178] on div "129 %" at bounding box center [174, 103] width 168 height 168
click at [263, 9] on input "Design Title" at bounding box center [276, 9] width 26 height 11
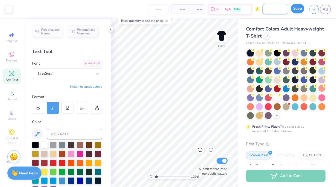
type input "Big little basket shirt 25"
click at [300, 8] on button "Save" at bounding box center [297, 8] width 13 height 9
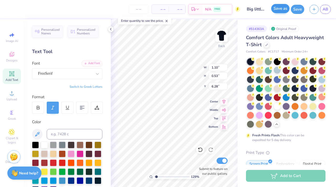
type input "6.29"
type input "1"
drag, startPoint x: 156, startPoint y: 177, endPoint x: 153, endPoint y: 177, distance: 3.4
click at [153, 177] on div "122 %" at bounding box center [174, 177] width 53 height 5
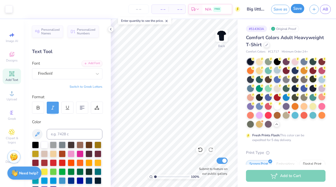
click at [300, 9] on button "Save" at bounding box center [297, 8] width 13 height 9
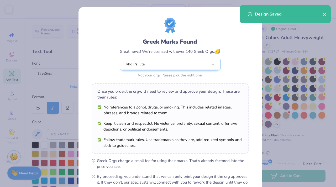
scroll to position [59, 0]
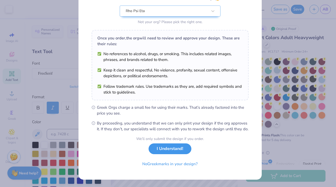
click at [171, 149] on button "I Understand!" at bounding box center [170, 149] width 43 height 11
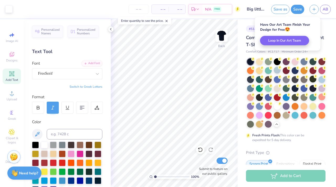
scroll to position [0, 0]
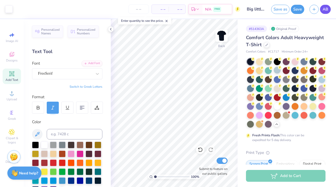
click at [325, 10] on span "AB" at bounding box center [326, 9] width 6 height 6
